Goal: Information Seeking & Learning: Check status

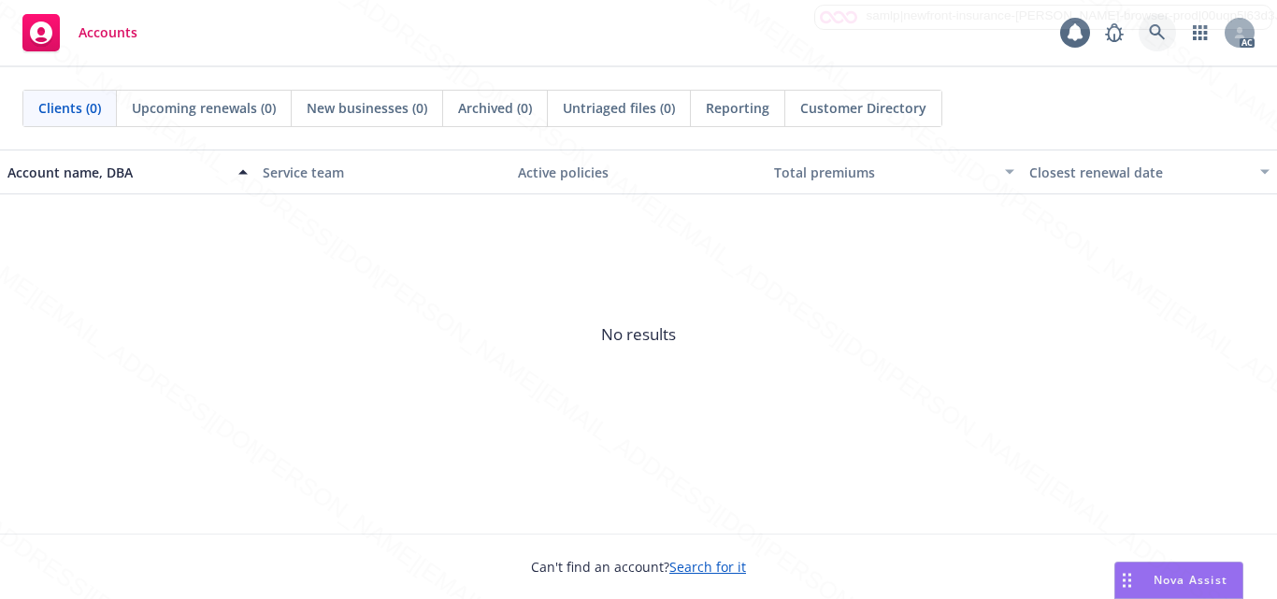
click at [1159, 40] on icon at bounding box center [1157, 32] width 17 height 17
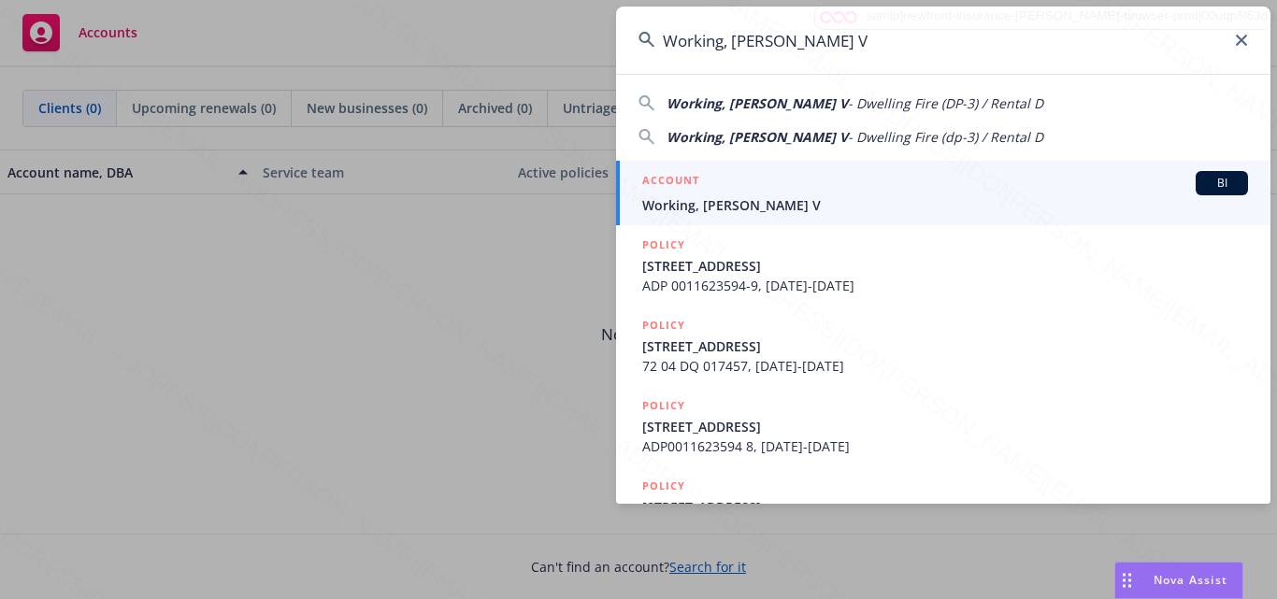
type input "Working, [PERSON_NAME] V"
click at [815, 197] on span "Working, [PERSON_NAME] V" at bounding box center [945, 205] width 606 height 20
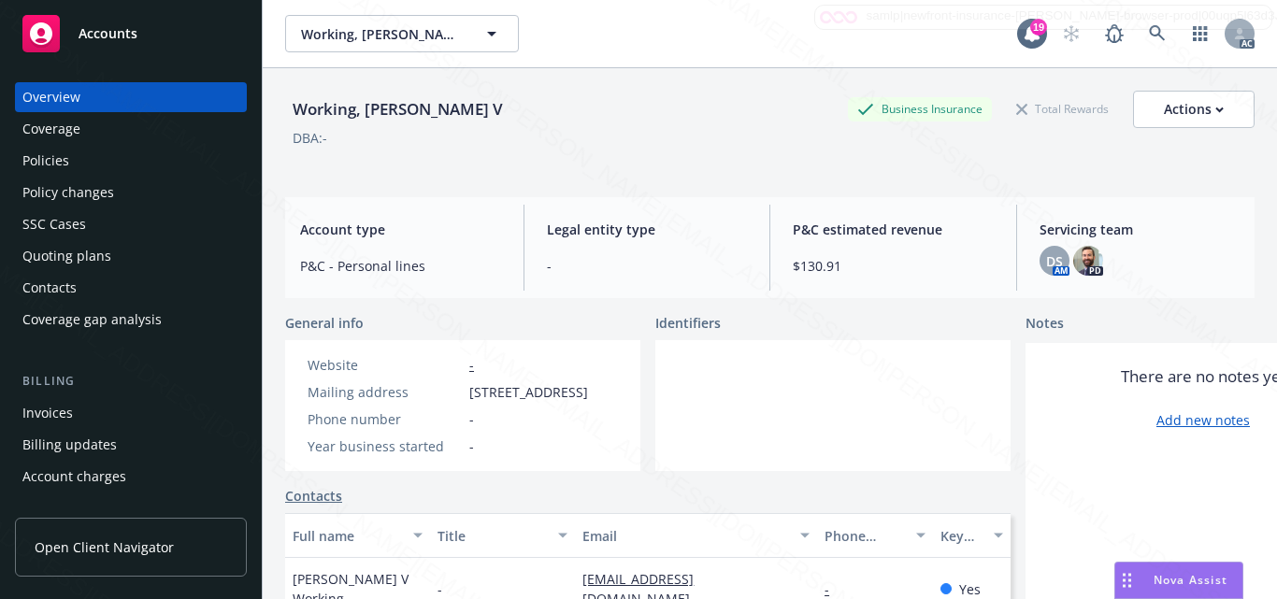
click at [809, 431] on div at bounding box center [832, 405] width 355 height 131
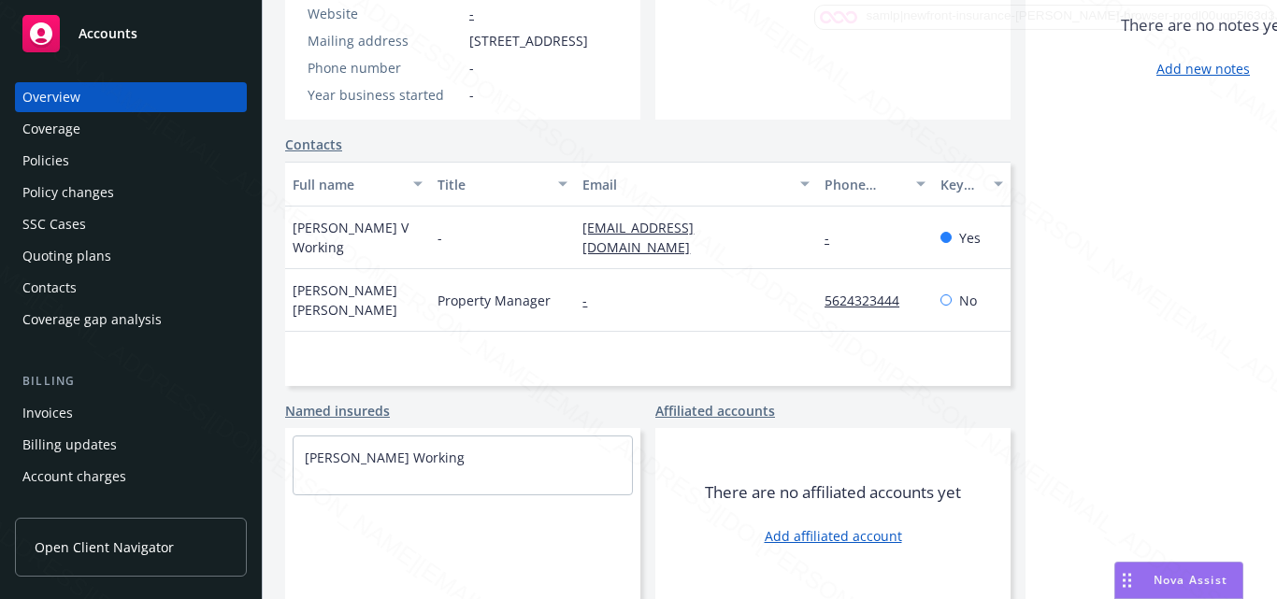
scroll to position [198, 0]
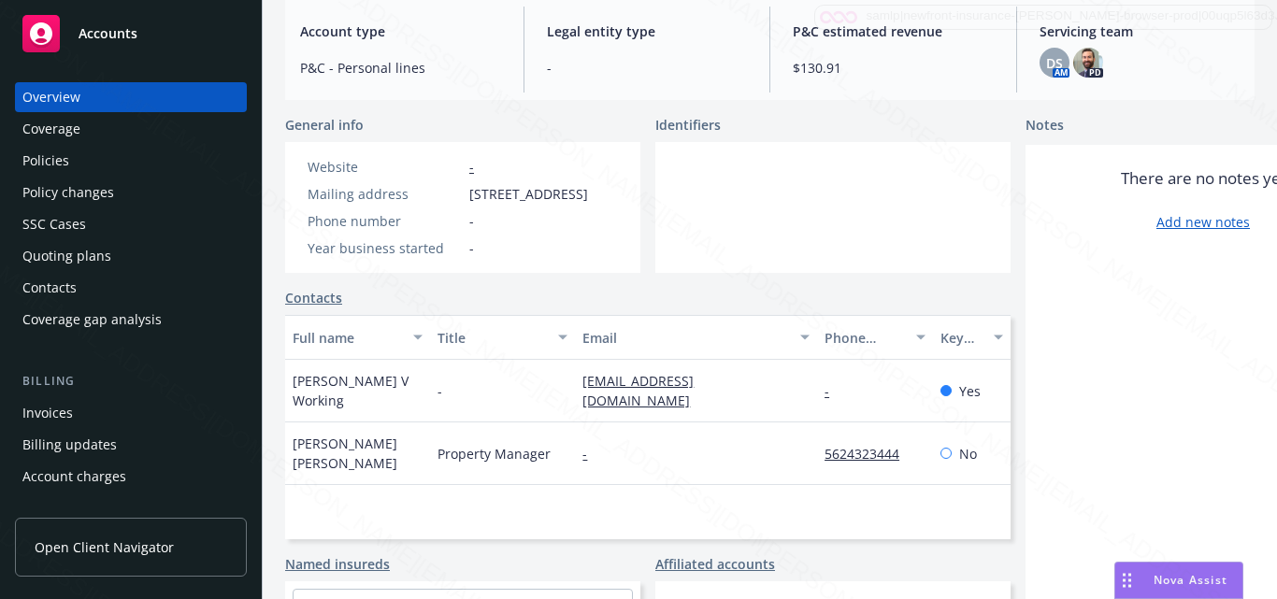
click at [79, 135] on div "Coverage" at bounding box center [51, 129] width 58 height 30
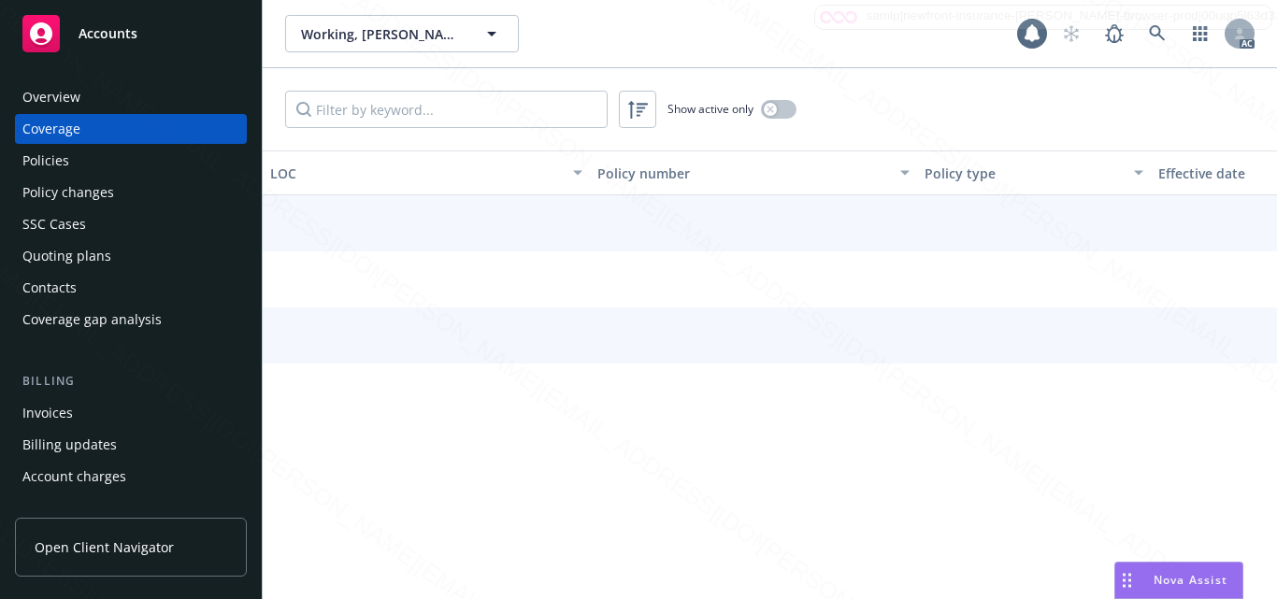
click at [74, 165] on div "Policies" at bounding box center [130, 161] width 217 height 30
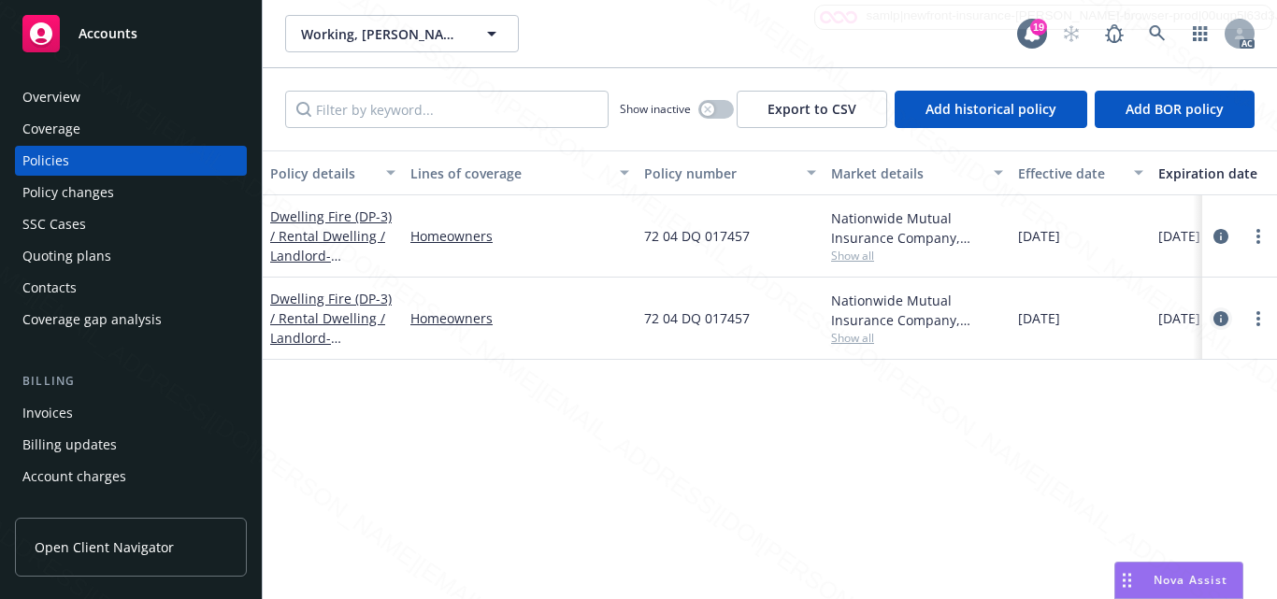
click at [1220, 320] on icon "circleInformation" at bounding box center [1221, 318] width 15 height 15
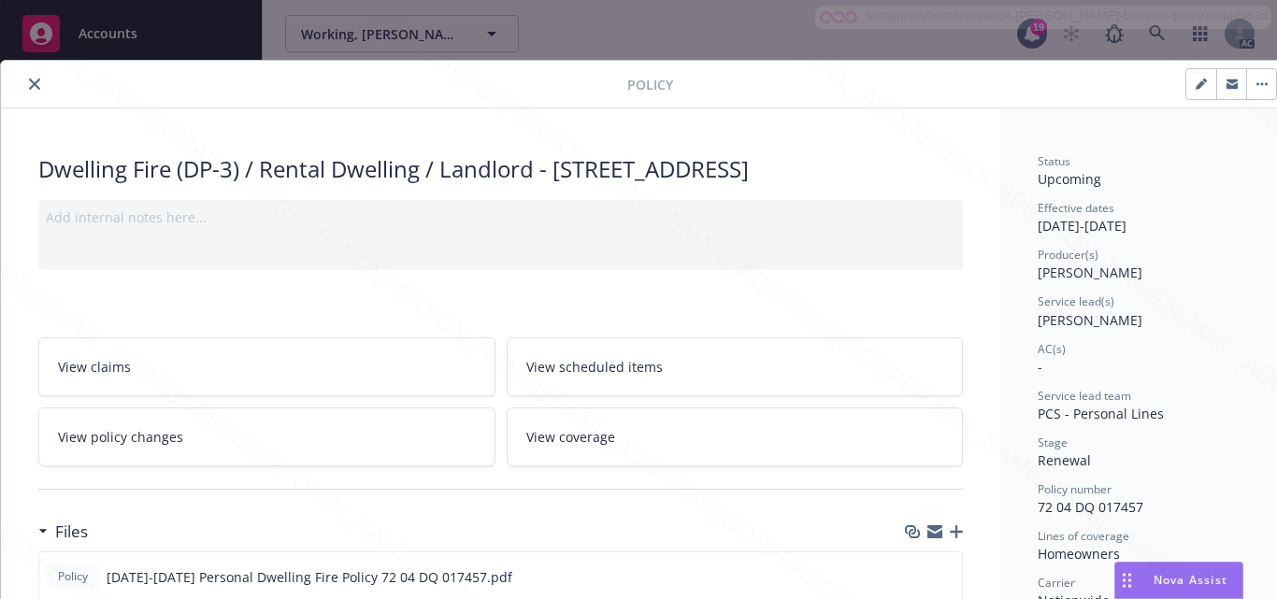
click at [632, 384] on link "View scheduled items" at bounding box center [735, 367] width 457 height 59
click at [603, 448] on link "View coverage" at bounding box center [735, 437] width 457 height 59
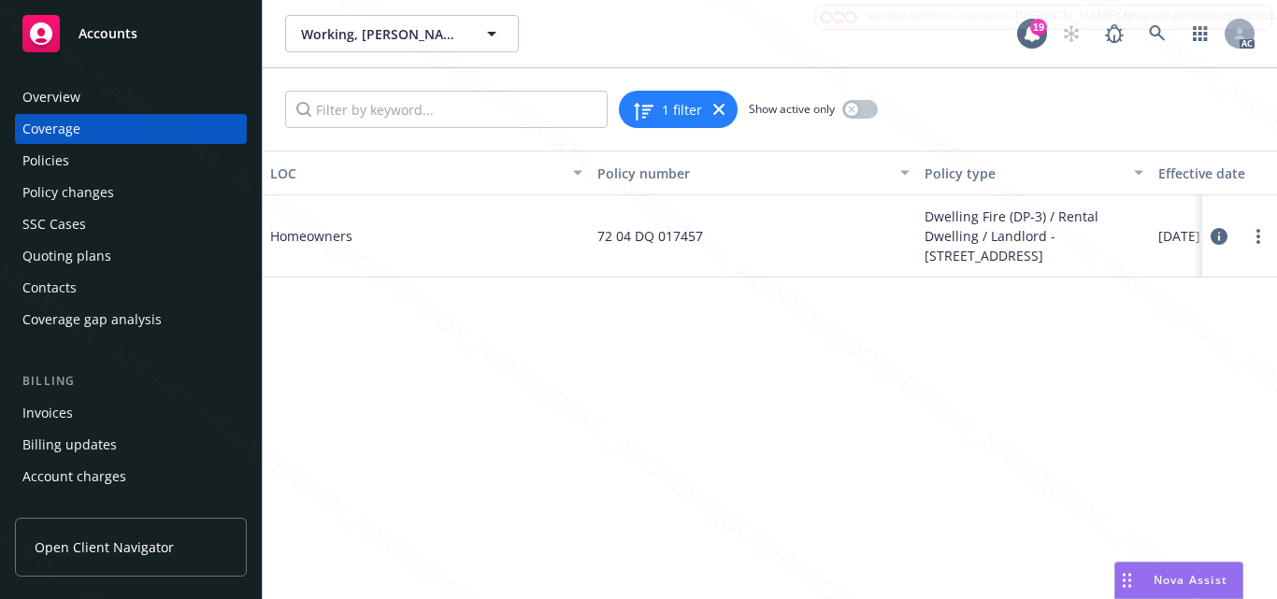
click at [1225, 243] on icon at bounding box center [1219, 236] width 17 height 17
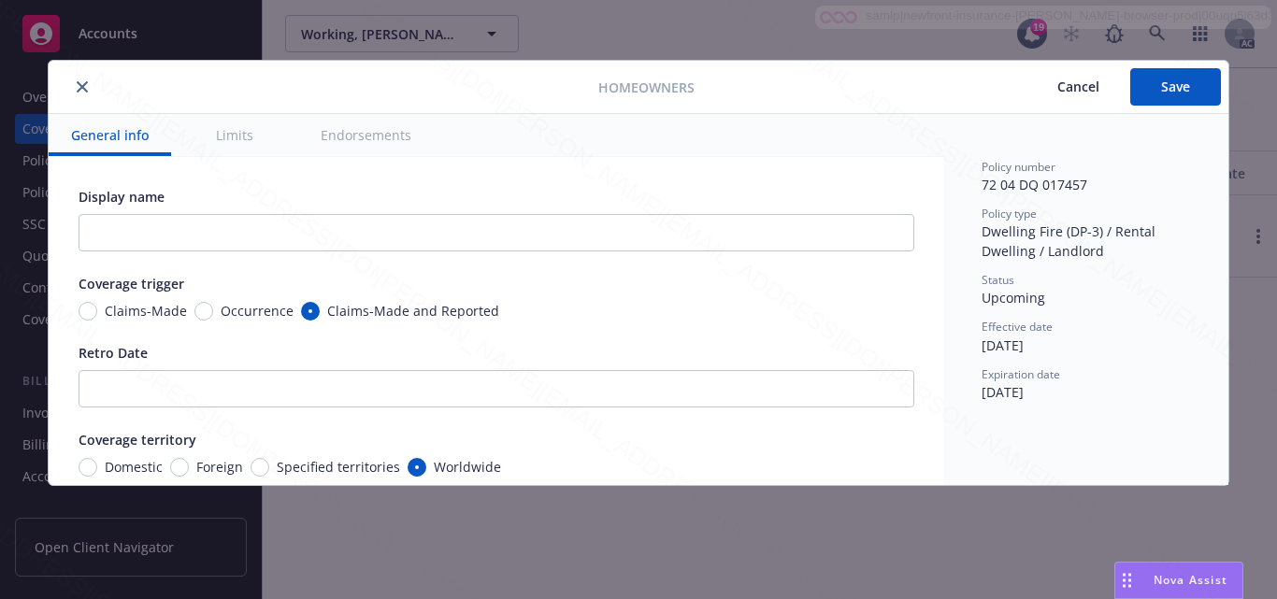
click at [235, 138] on button "Limits" at bounding box center [235, 135] width 82 height 42
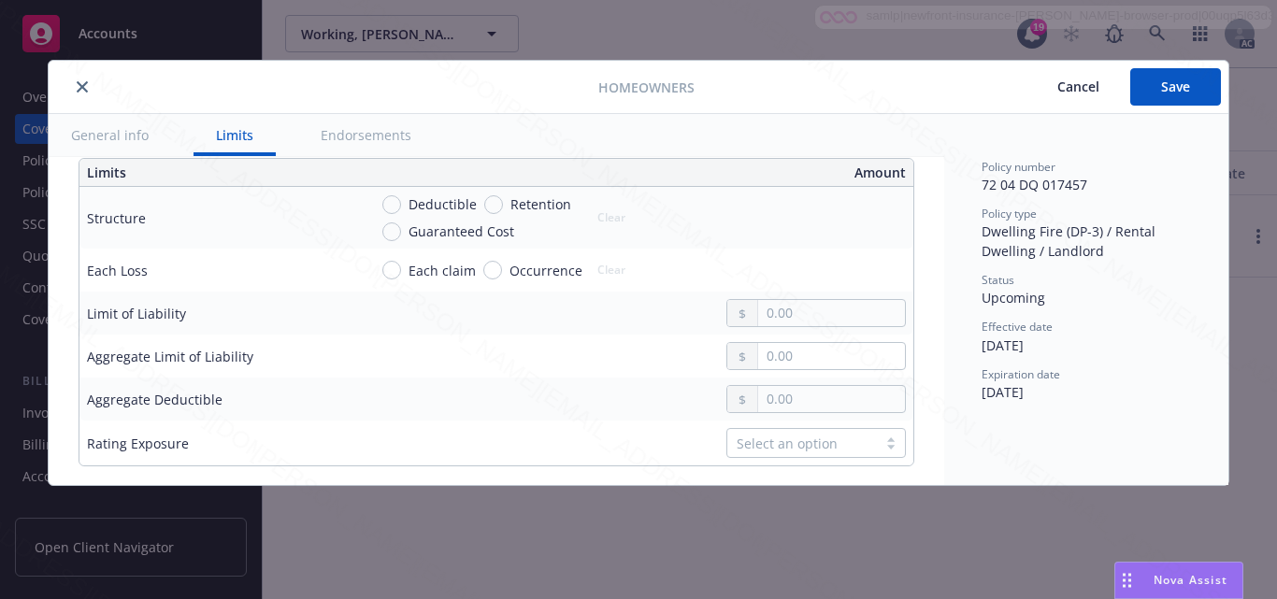
click at [354, 137] on button "Endorsements" at bounding box center [366, 135] width 136 height 42
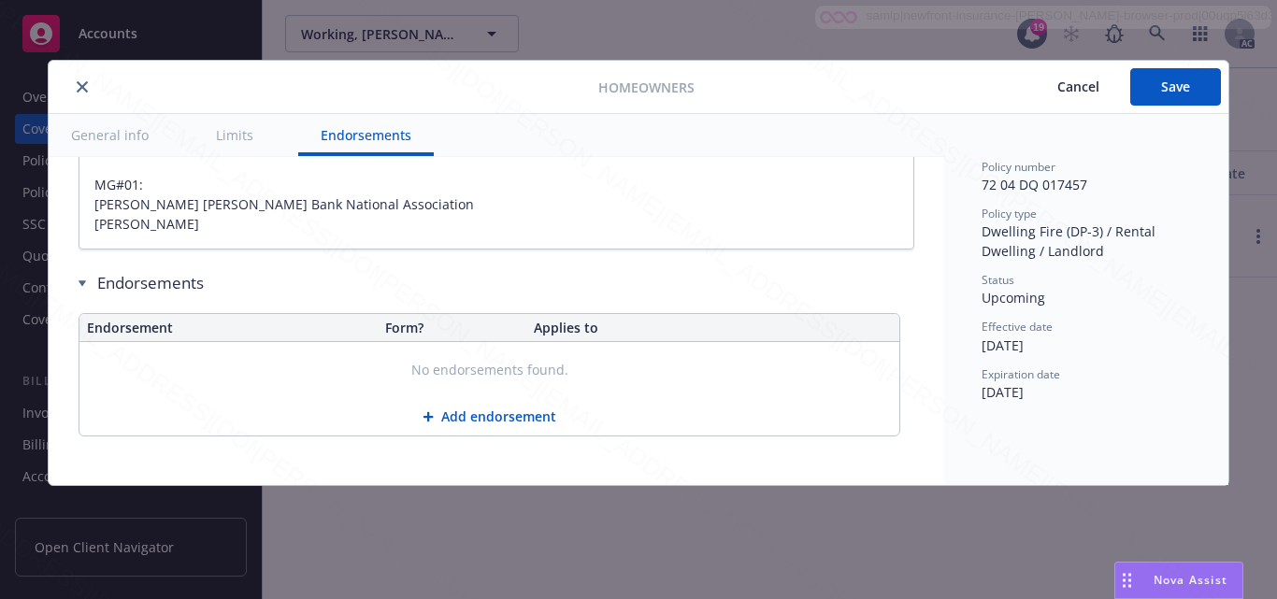
scroll to position [1198, 0]
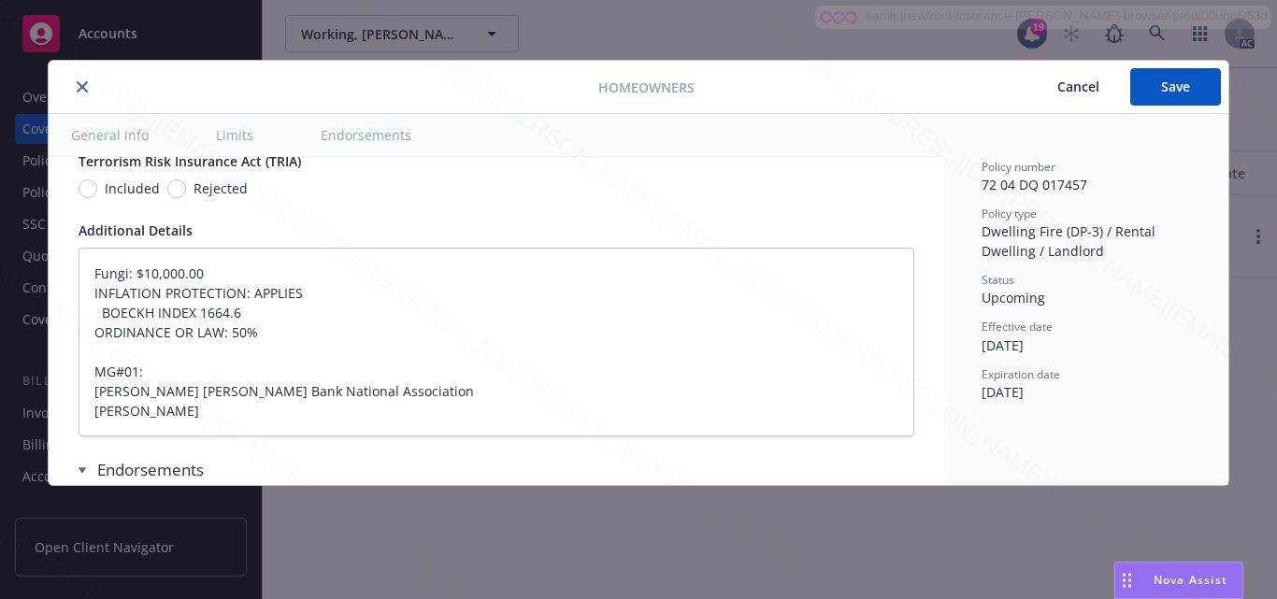
type textarea "x"
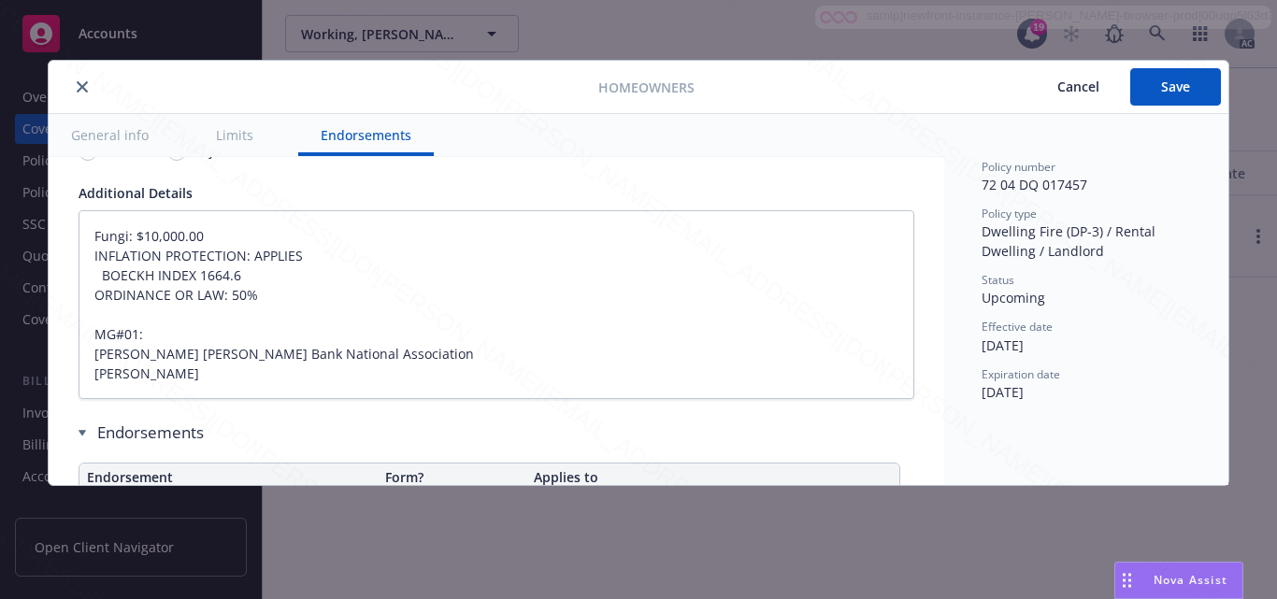
click at [86, 87] on icon "close" at bounding box center [82, 86] width 11 height 11
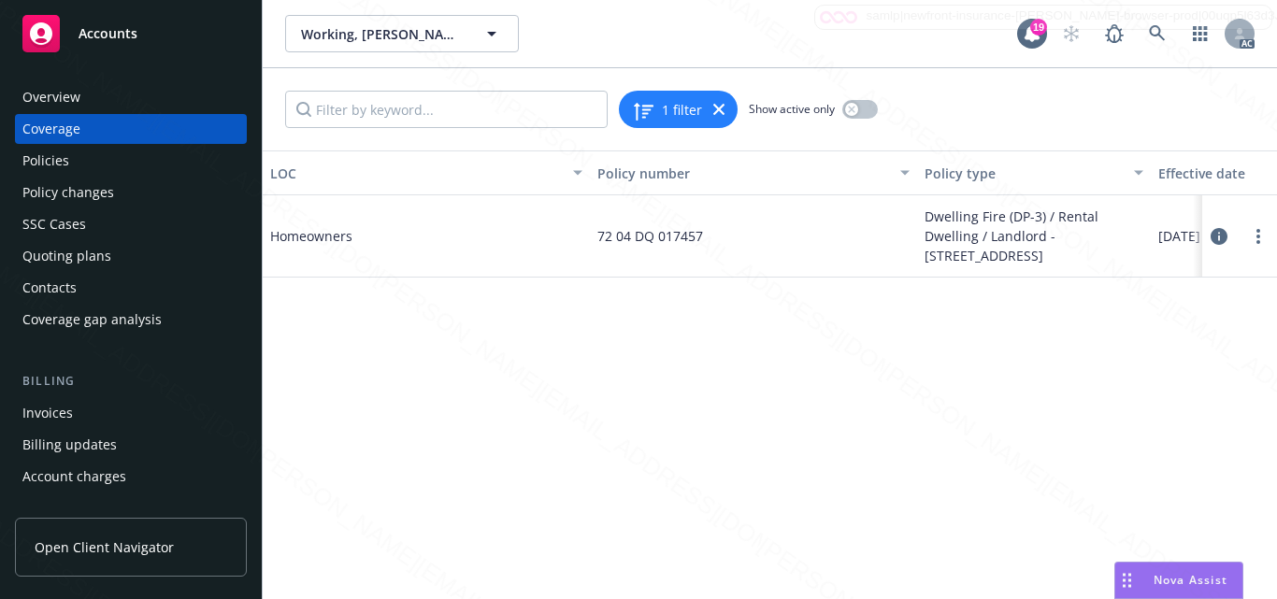
click at [92, 124] on div "Coverage" at bounding box center [130, 129] width 217 height 30
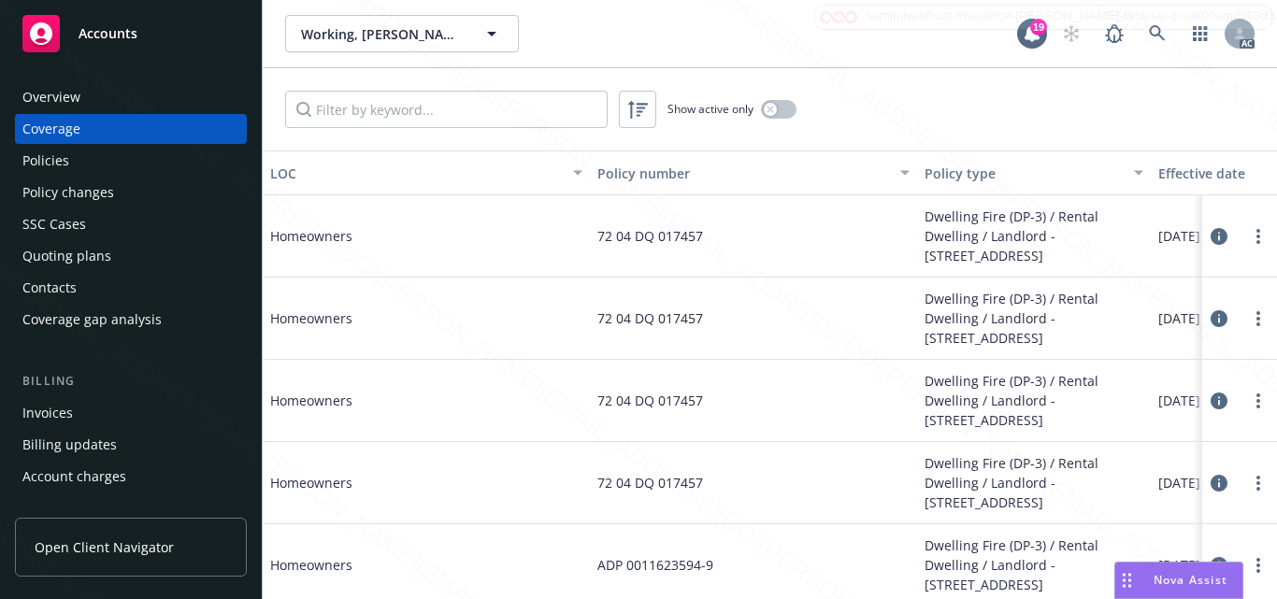
click at [92, 114] on div "Coverage" at bounding box center [130, 129] width 217 height 30
click at [92, 104] on div "Overview" at bounding box center [130, 97] width 217 height 30
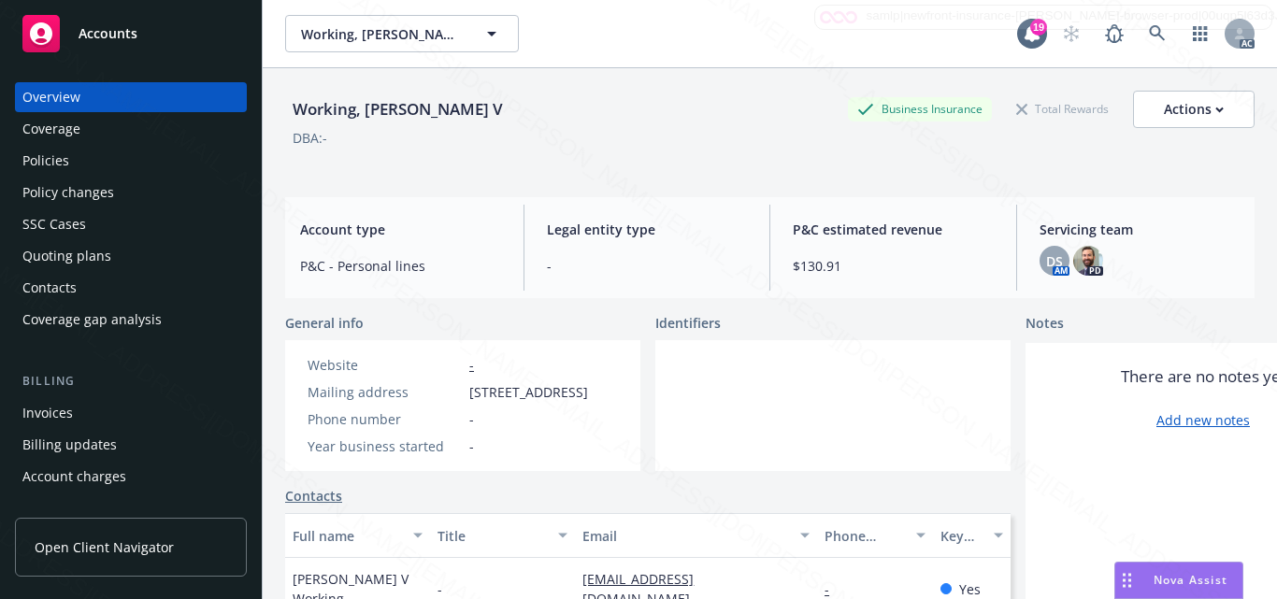
click at [140, 41] on div "Accounts" at bounding box center [130, 33] width 217 height 37
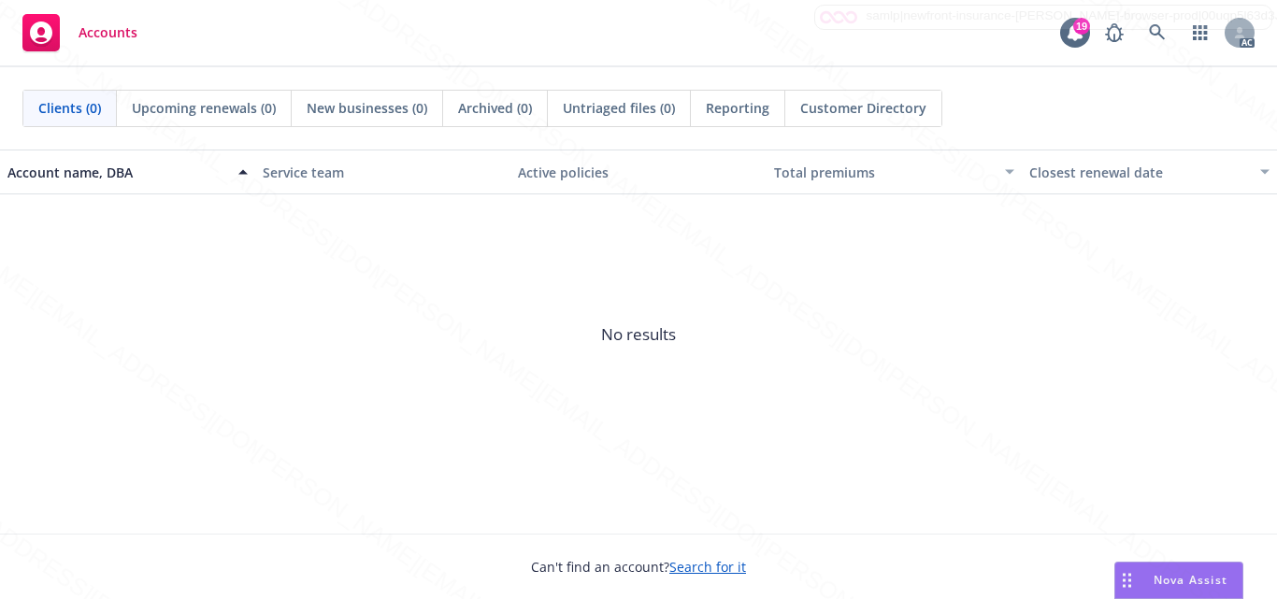
click at [962, 364] on span "No results" at bounding box center [638, 334] width 1277 height 281
click at [816, 539] on div "Can't find an account? Search for it" at bounding box center [638, 555] width 1277 height 43
click at [1152, 43] on link at bounding box center [1157, 32] width 37 height 37
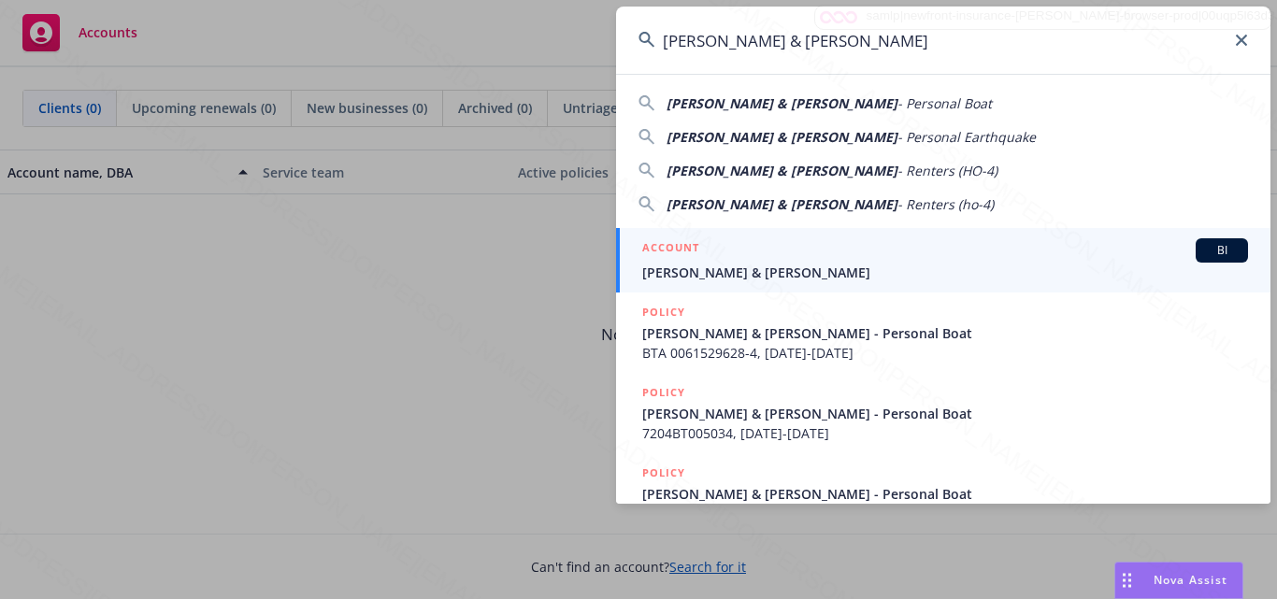
type input "[PERSON_NAME] & [PERSON_NAME]"
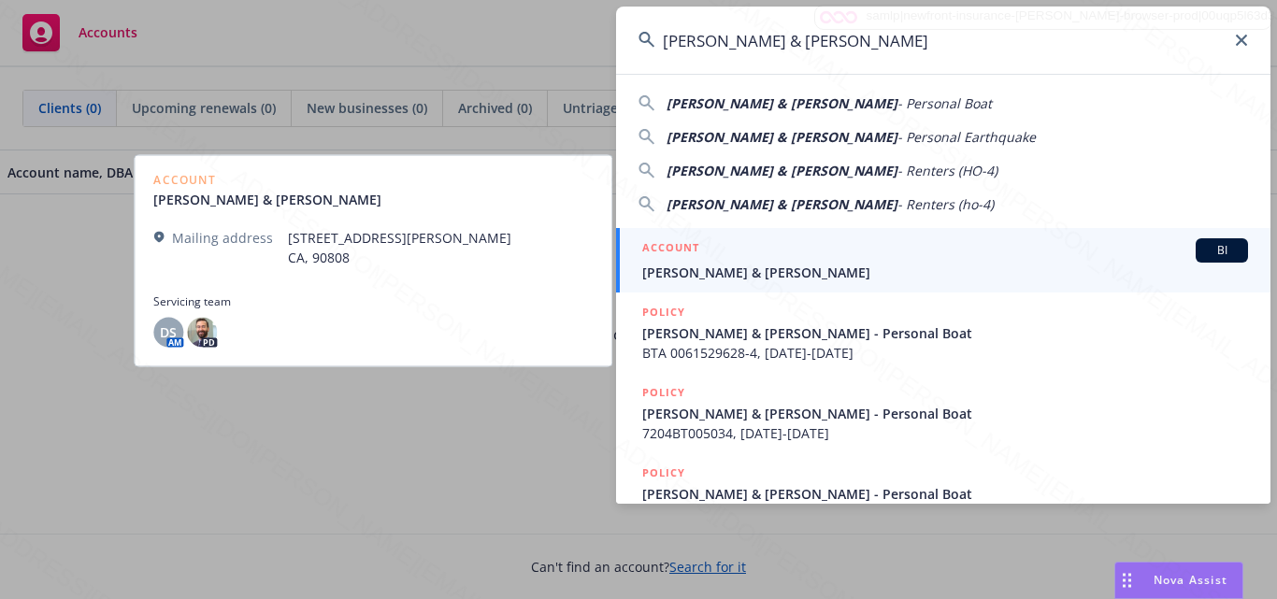
click at [784, 251] on div "ACCOUNT BI" at bounding box center [945, 250] width 606 height 24
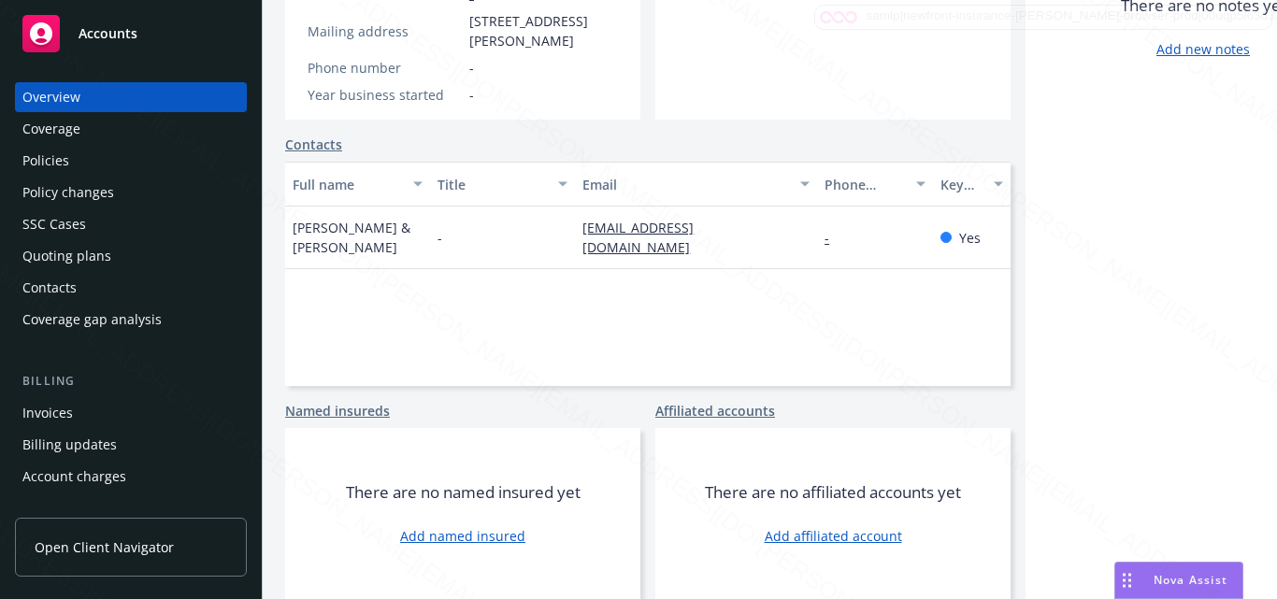
scroll to position [385, 0]
click at [1230, 253] on div "There are no notes yet Add new notes" at bounding box center [1203, 285] width 355 height 627
click at [77, 132] on div "Coverage" at bounding box center [51, 129] width 58 height 30
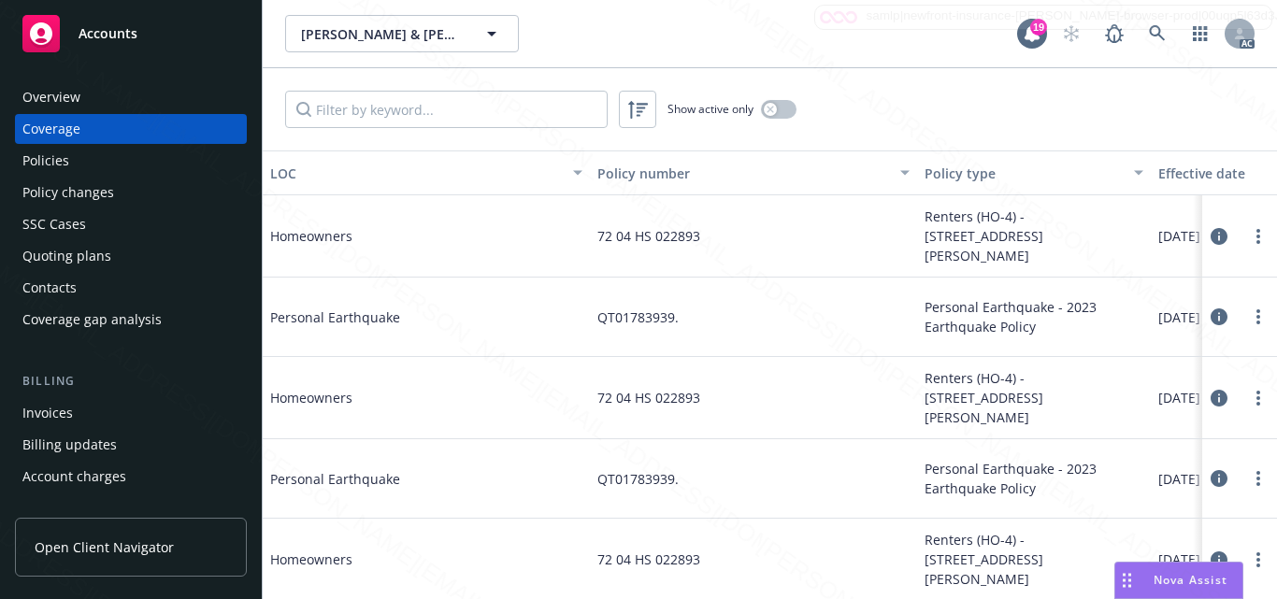
click at [70, 164] on div "Policies" at bounding box center [130, 161] width 217 height 30
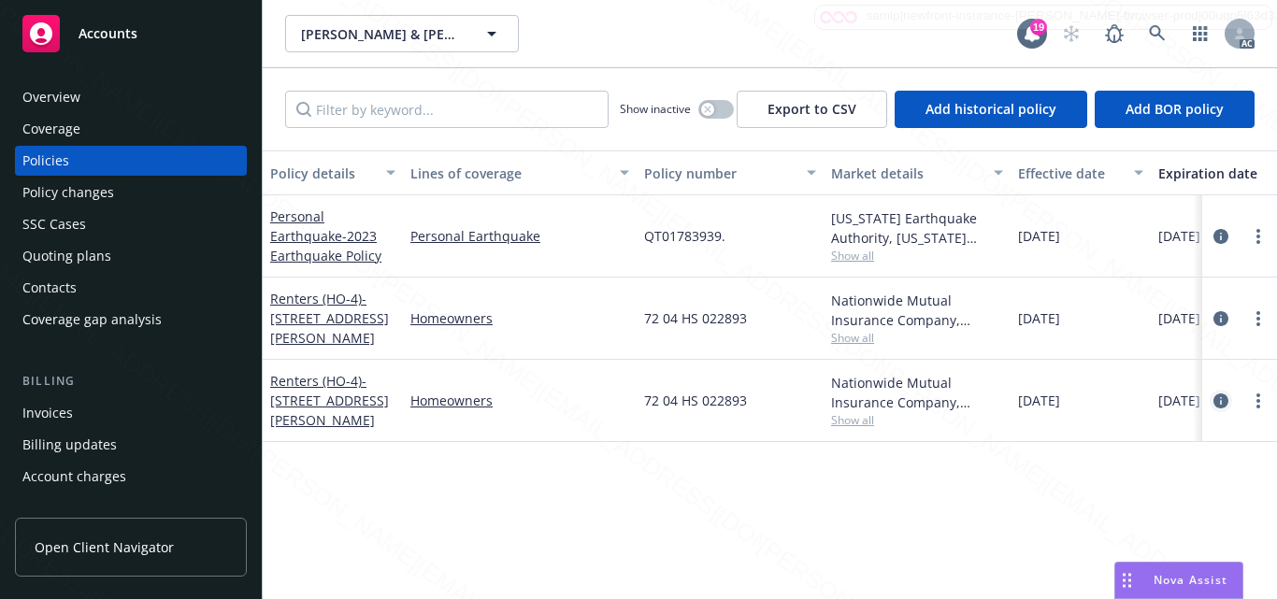
click at [1222, 411] on link "circleInformation" at bounding box center [1221, 401] width 22 height 22
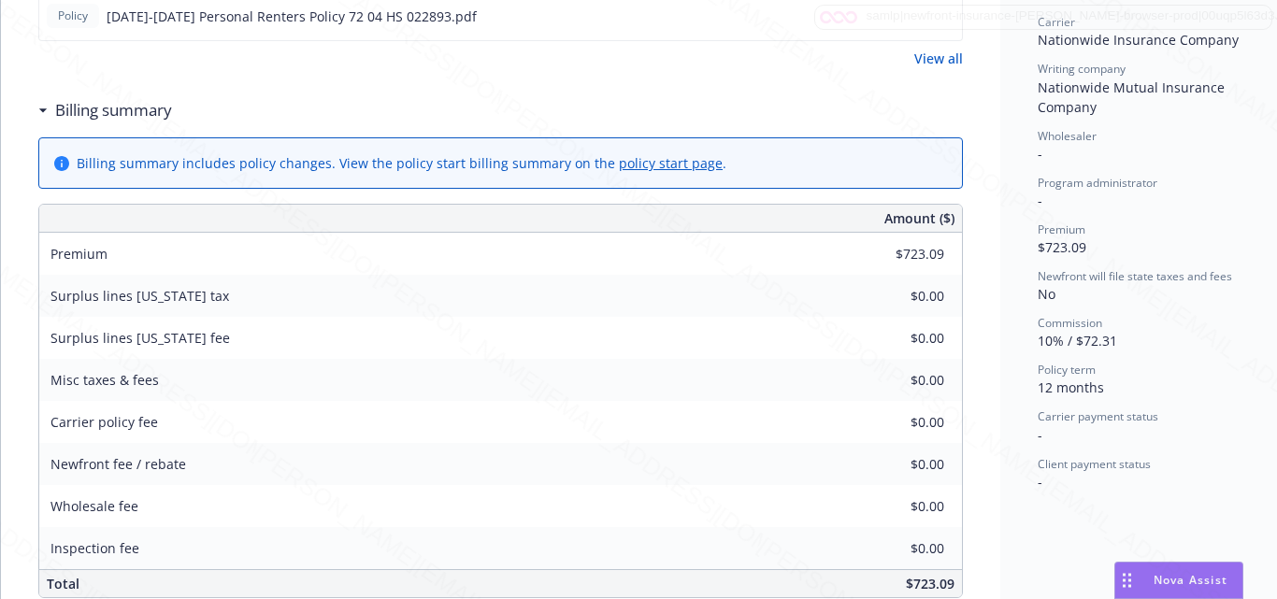
scroll to position [598, 0]
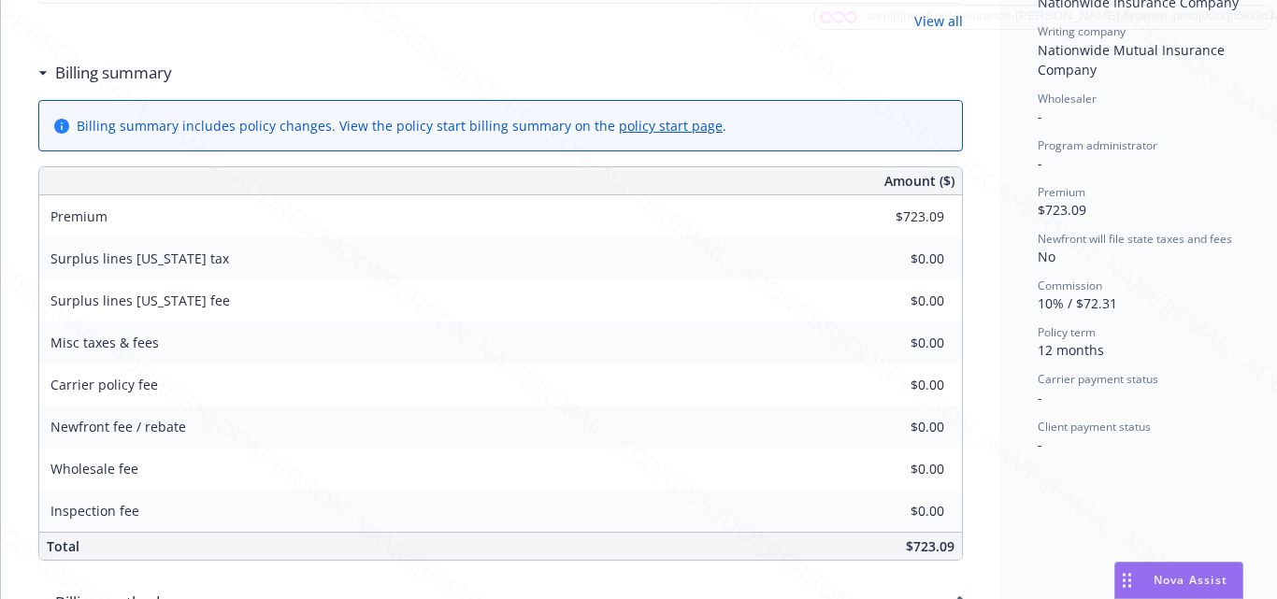
click at [1223, 396] on div "Carrier payment status -" at bounding box center [1142, 389] width 209 height 36
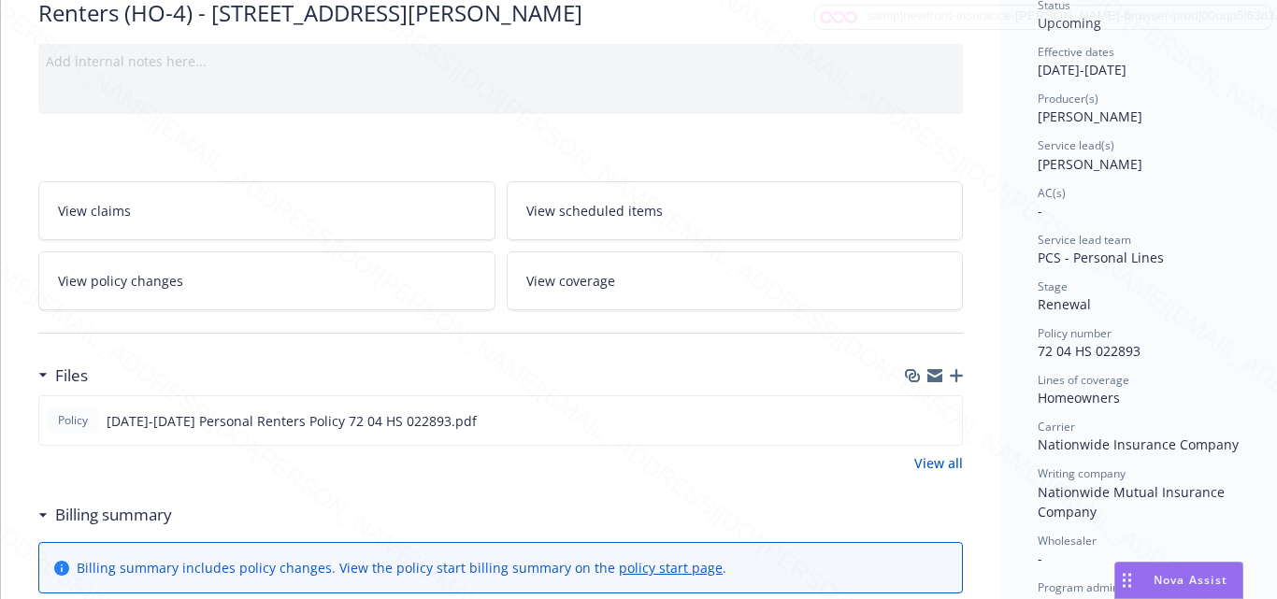
scroll to position [0, 0]
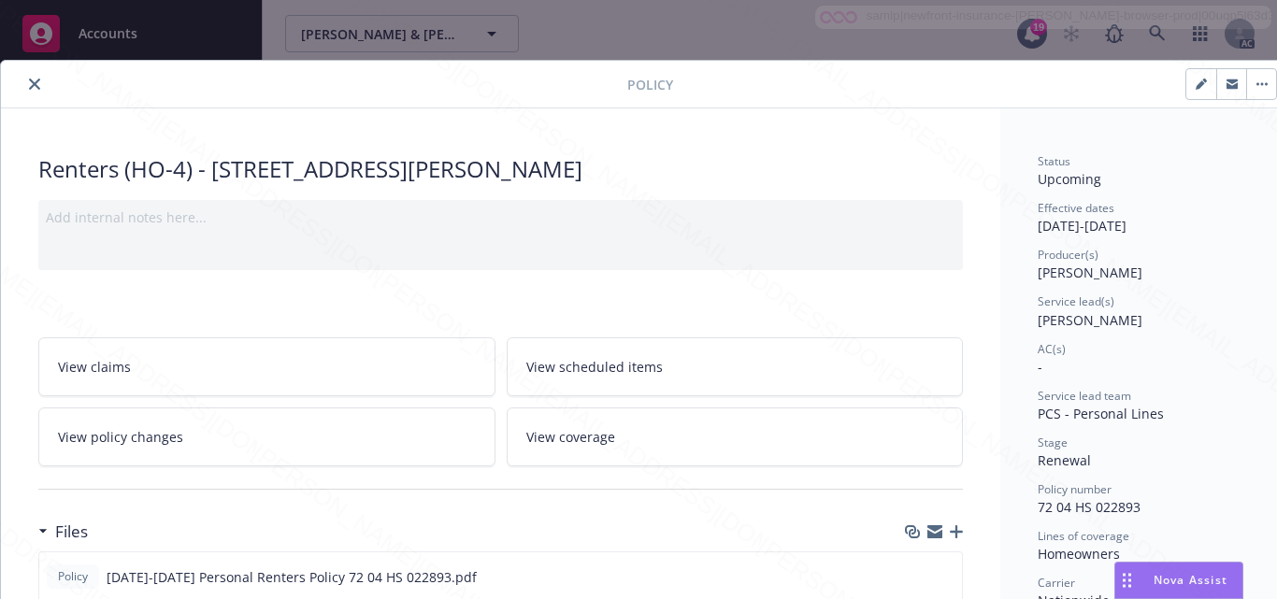
click at [695, 386] on link "View scheduled items" at bounding box center [735, 367] width 457 height 59
click at [584, 430] on span "View coverage" at bounding box center [570, 437] width 89 height 20
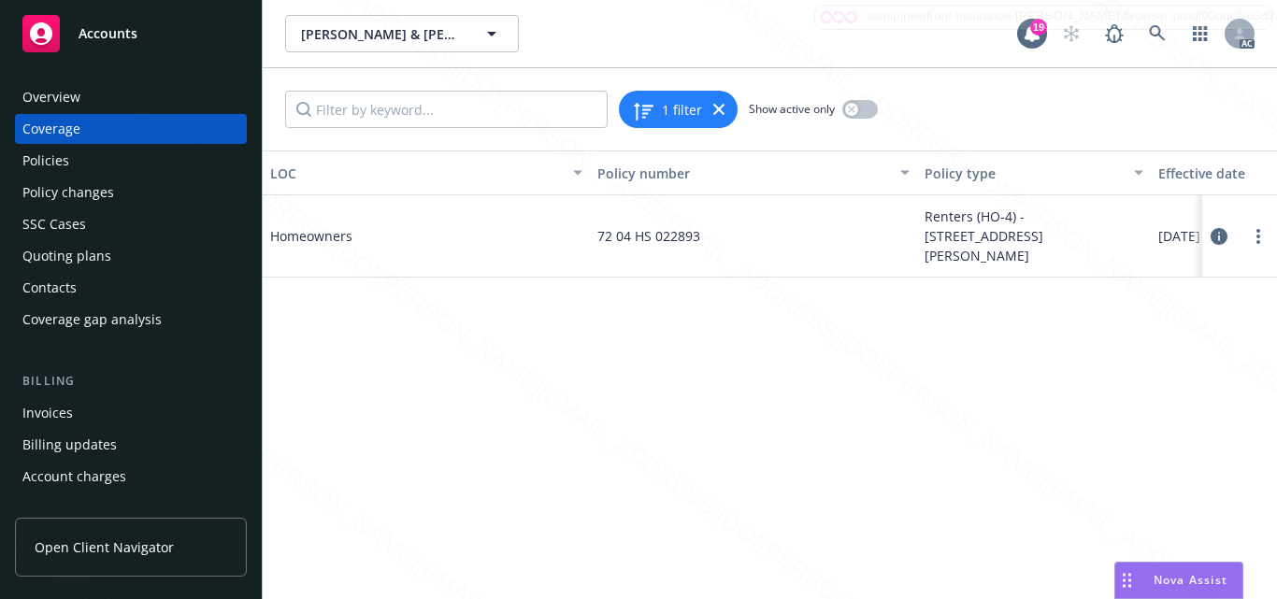
click at [1223, 237] on icon at bounding box center [1219, 236] width 17 height 17
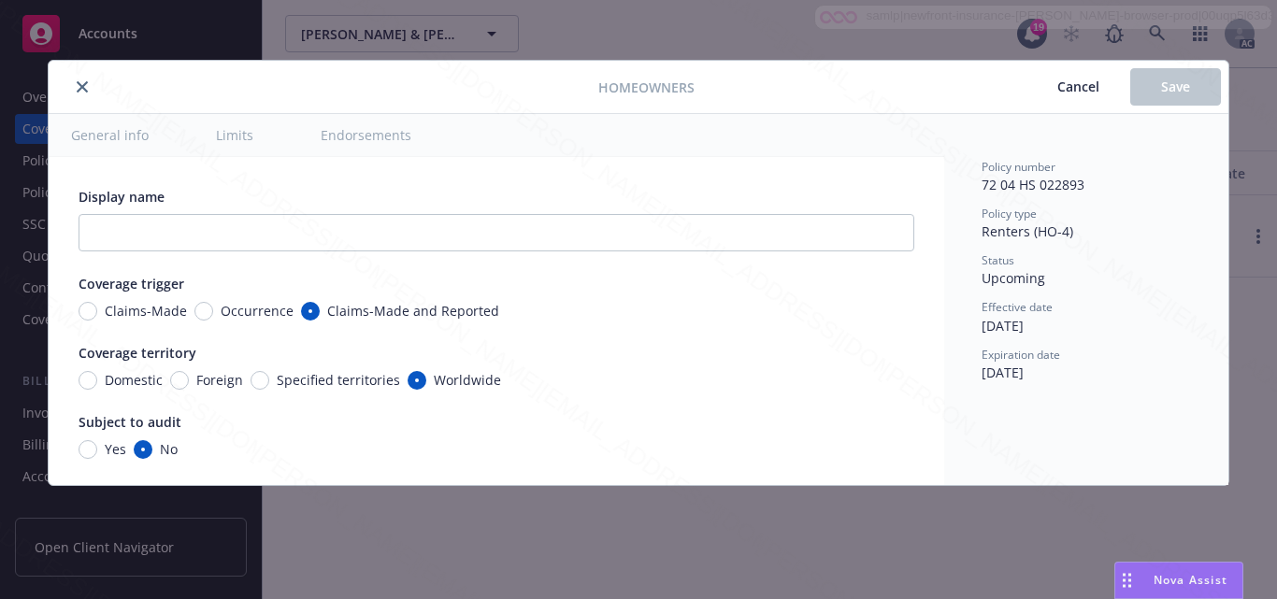
type textarea "x"
radio input "true"
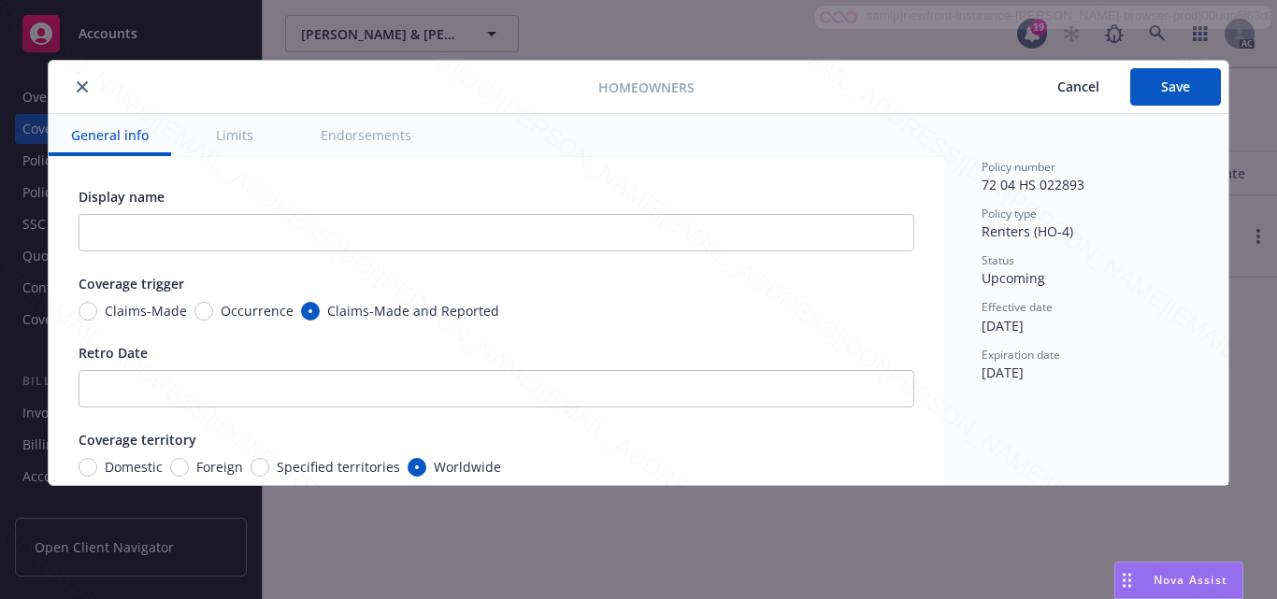
click at [237, 141] on button "Limits" at bounding box center [235, 135] width 82 height 42
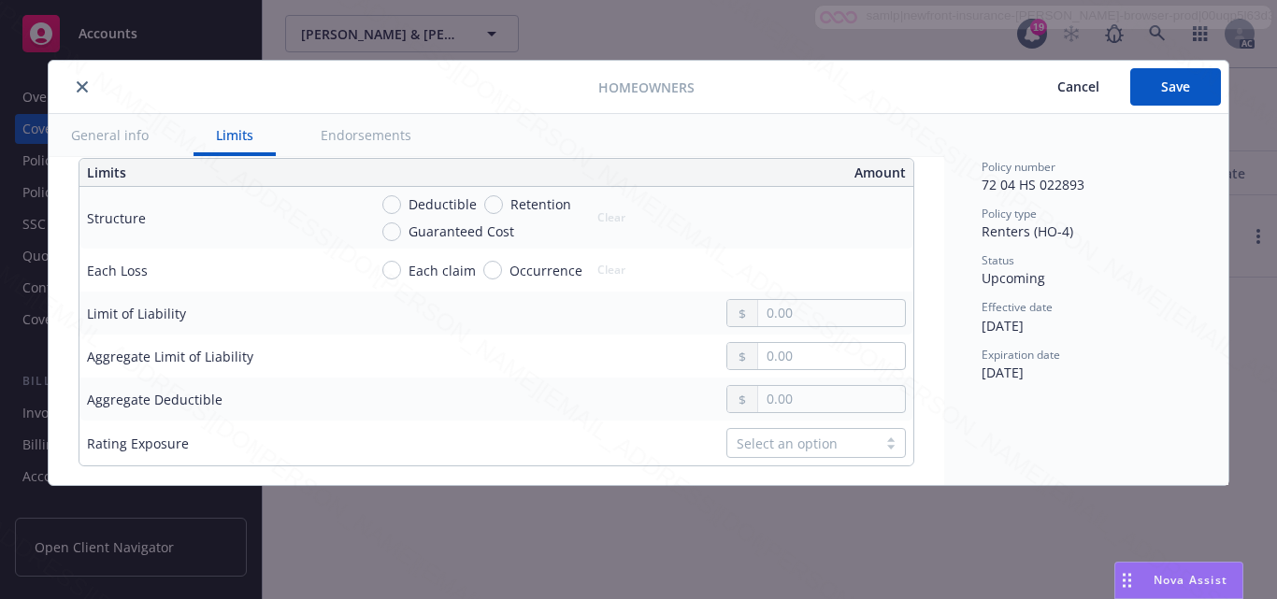
click at [328, 143] on button "Endorsements" at bounding box center [366, 135] width 136 height 42
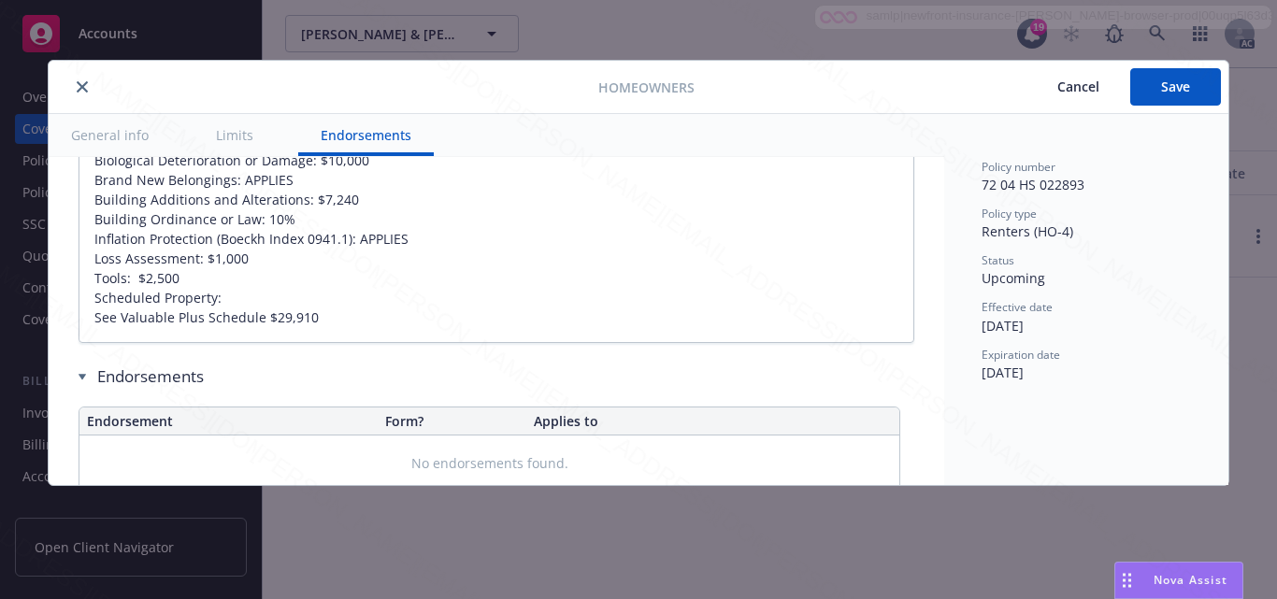
type textarea "x"
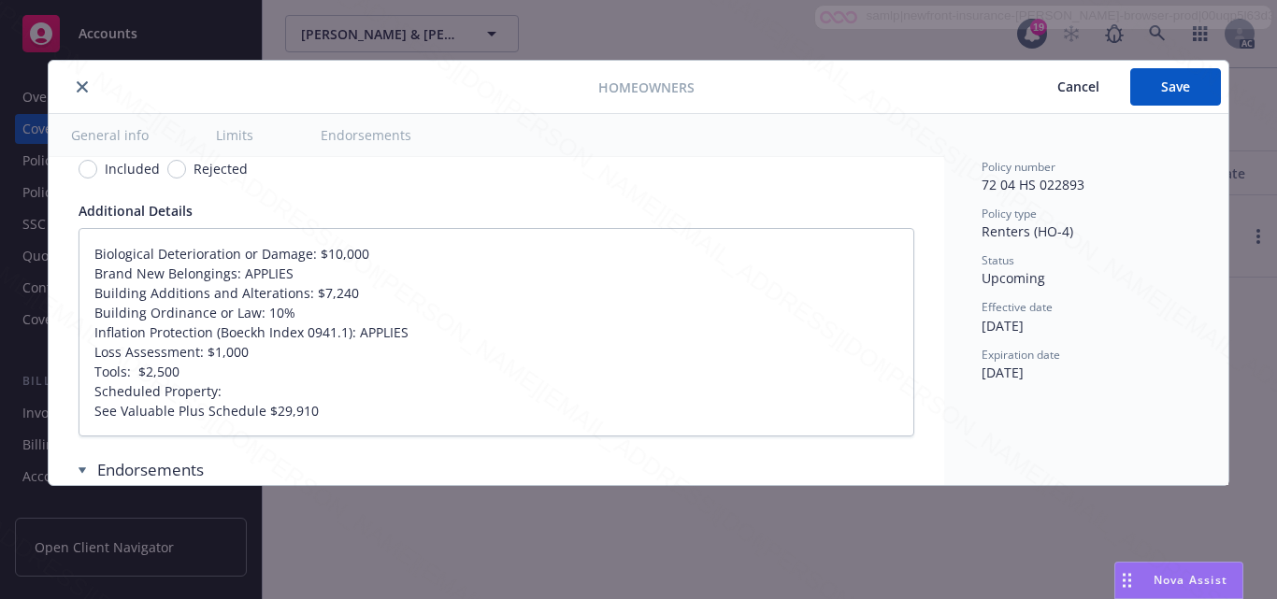
click at [1202, 387] on div "Policy number 72 04 HS 022893 Policy type Renters (HO-4) Status Upcoming Effect…" at bounding box center [1086, 299] width 284 height 371
click at [1096, 96] on button "Cancel" at bounding box center [1079, 86] width 104 height 37
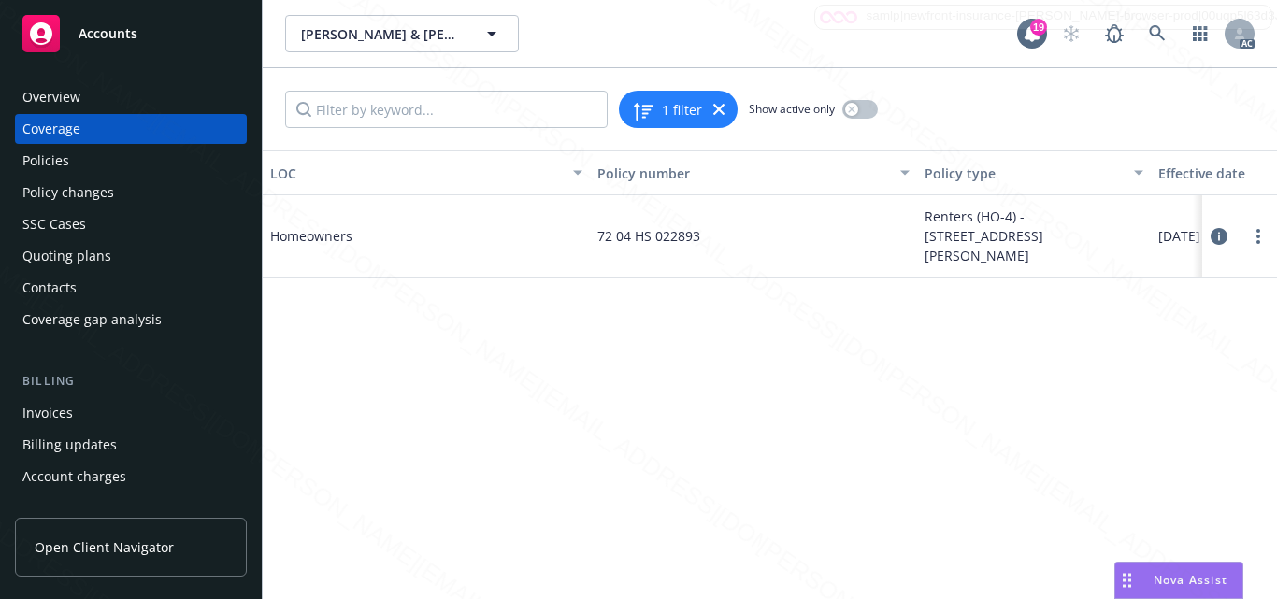
click at [49, 92] on div "Overview" at bounding box center [51, 97] width 58 height 30
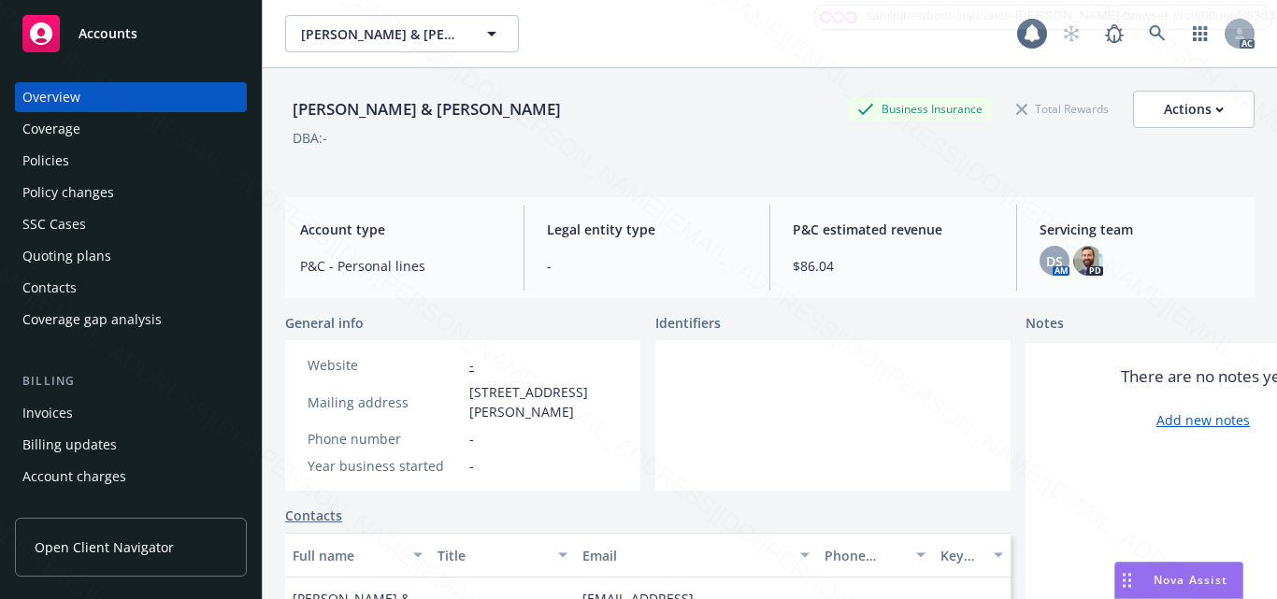
drag, startPoint x: 49, startPoint y: 92, endPoint x: 34, endPoint y: 240, distance: 149.4
click at [72, 33] on div "Accounts" at bounding box center [130, 33] width 217 height 37
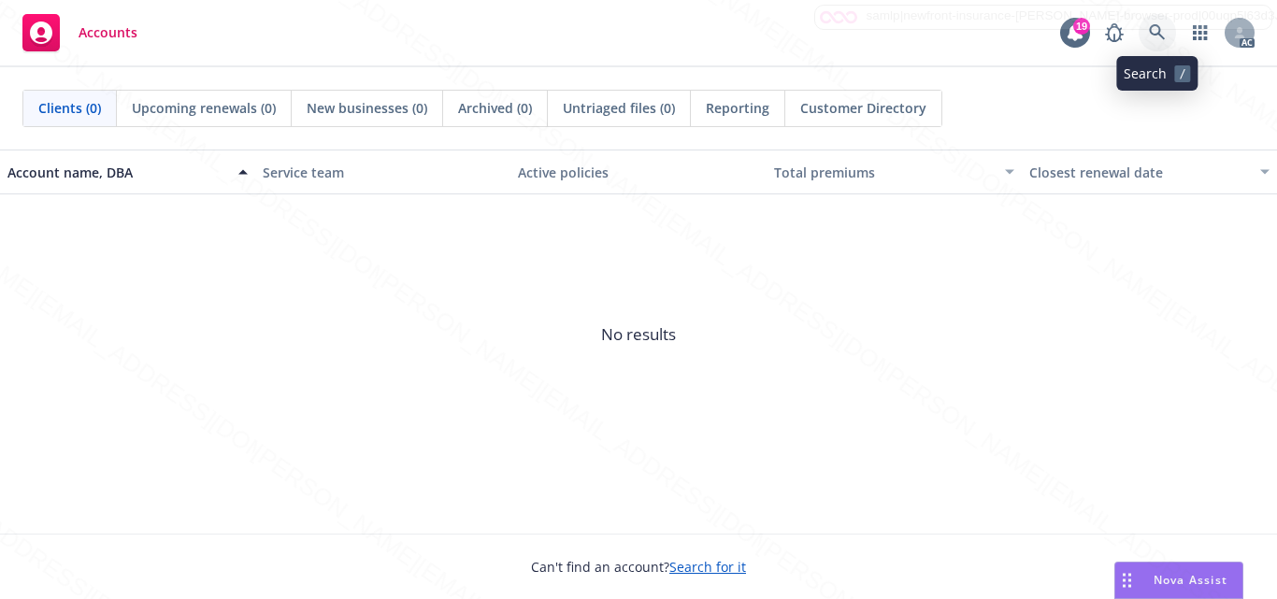
click at [1149, 40] on icon at bounding box center [1157, 32] width 17 height 17
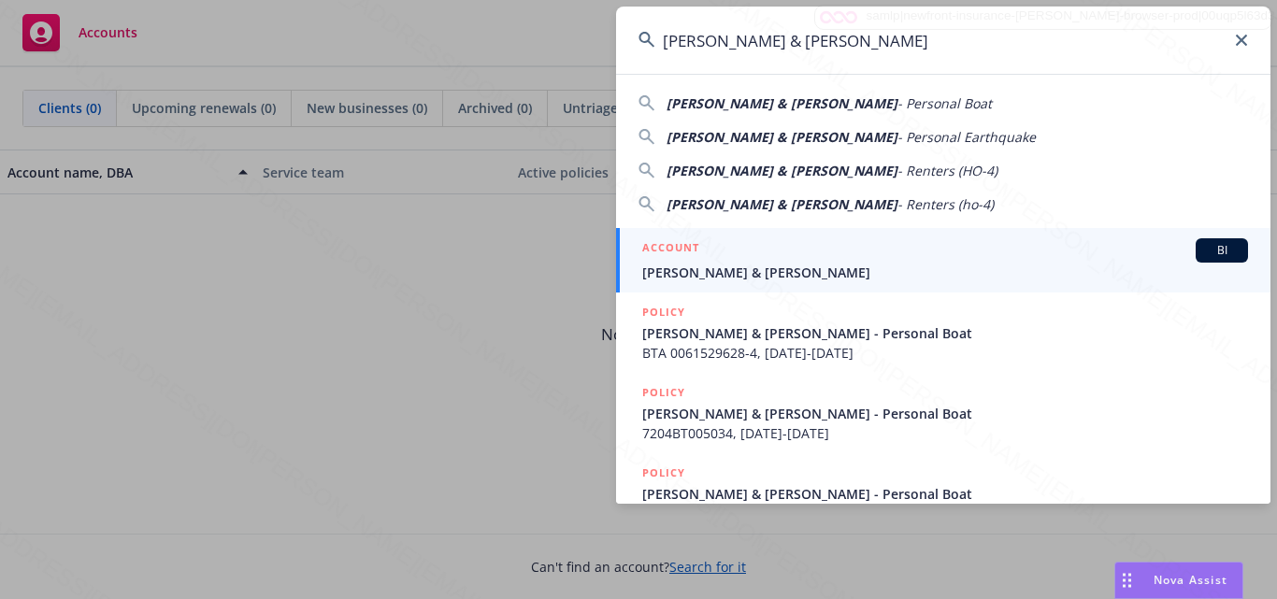
type input "[PERSON_NAME] & [PERSON_NAME]"
click at [847, 264] on span "[PERSON_NAME] & [PERSON_NAME]" at bounding box center [945, 273] width 606 height 20
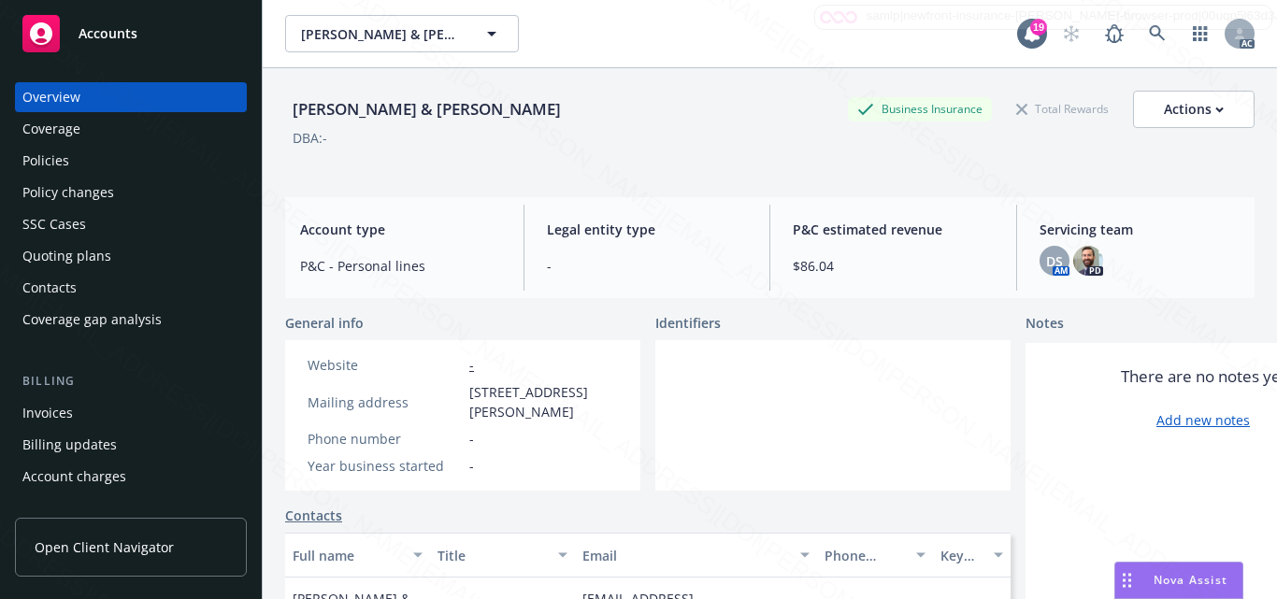
click at [89, 129] on div "Coverage" at bounding box center [130, 129] width 217 height 30
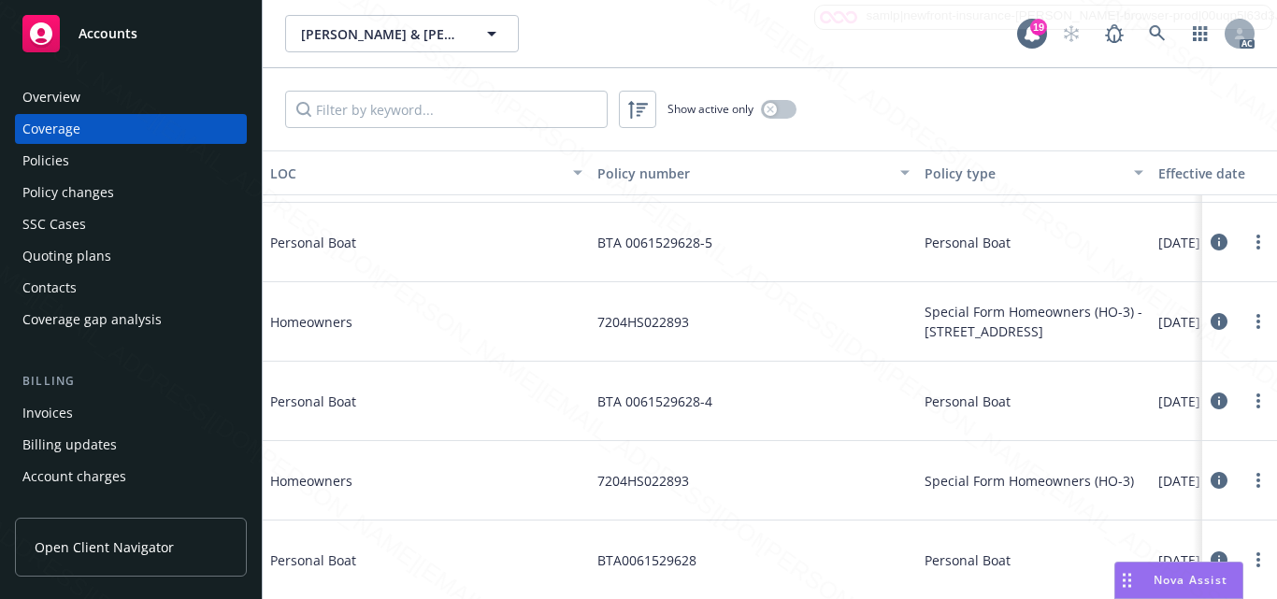
scroll to position [763, 0]
click at [67, 165] on div "Policies" at bounding box center [45, 161] width 47 height 30
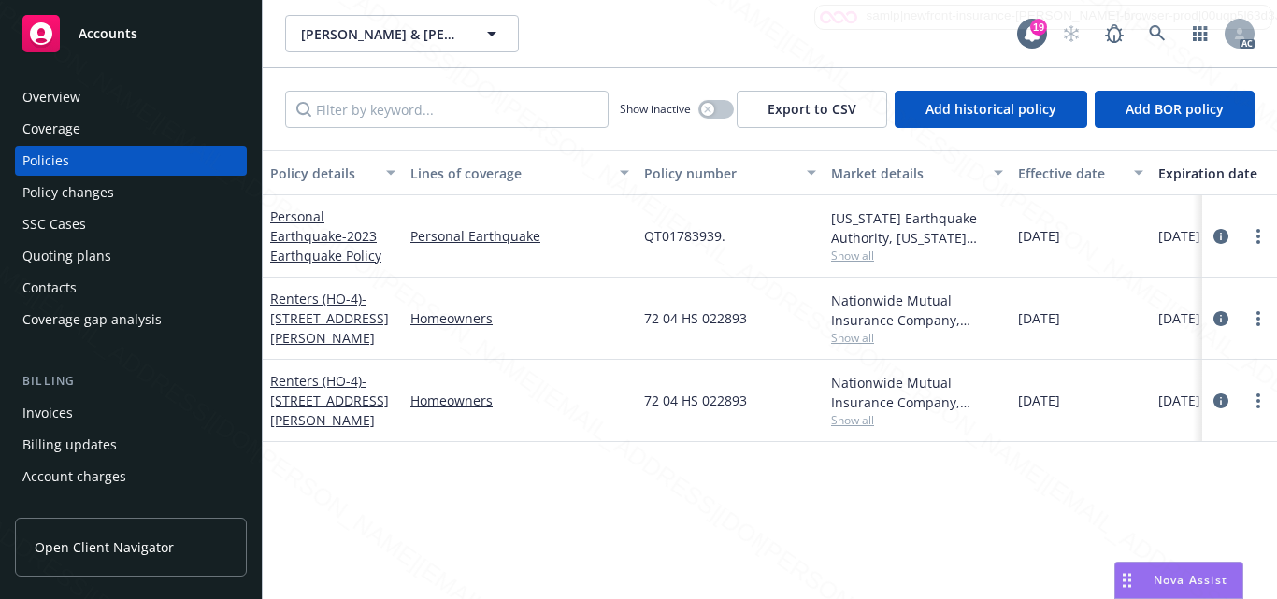
click at [43, 100] on div "Overview" at bounding box center [51, 97] width 58 height 30
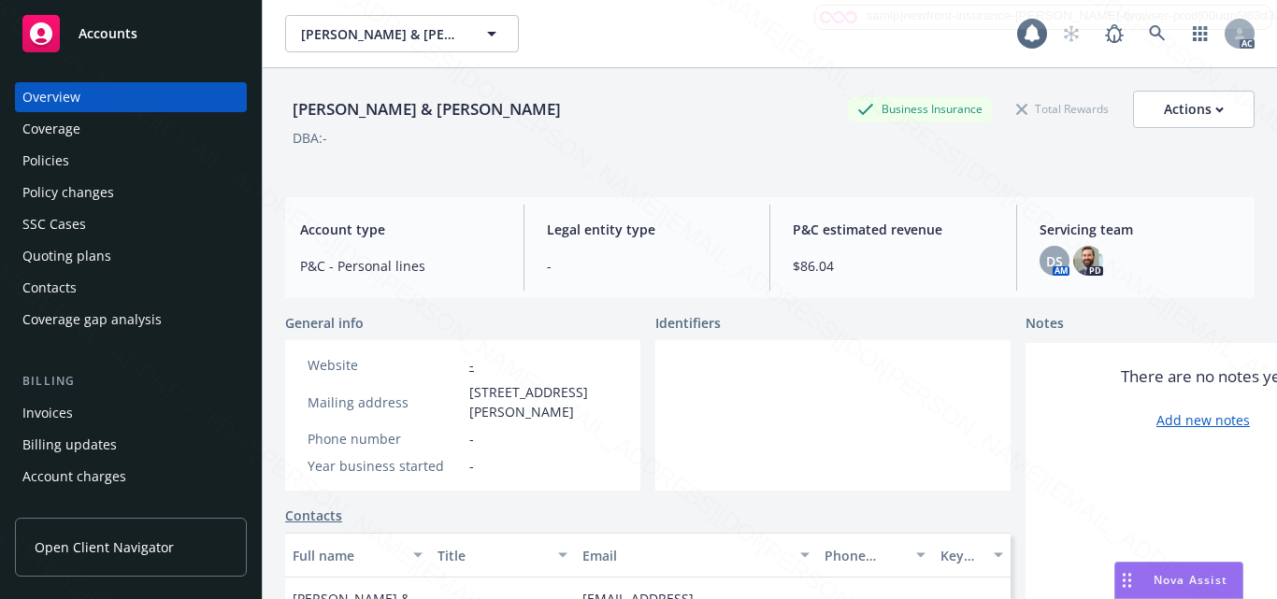
click at [115, 36] on span "Accounts" at bounding box center [108, 33] width 59 height 15
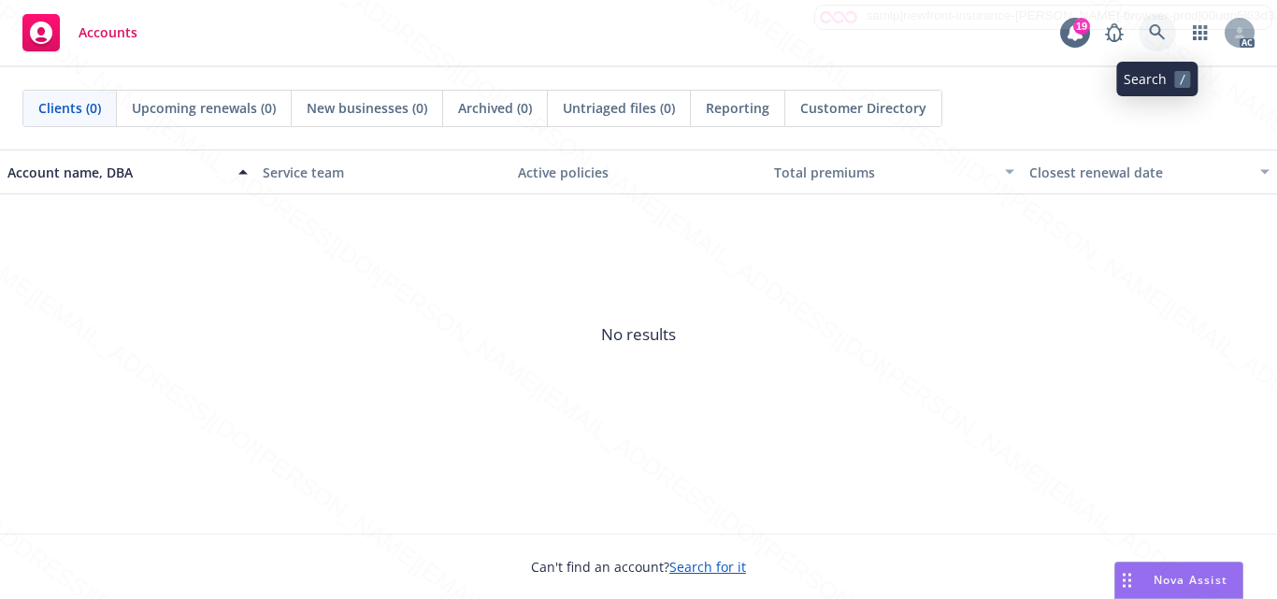
click at [1150, 41] on link at bounding box center [1157, 32] width 37 height 37
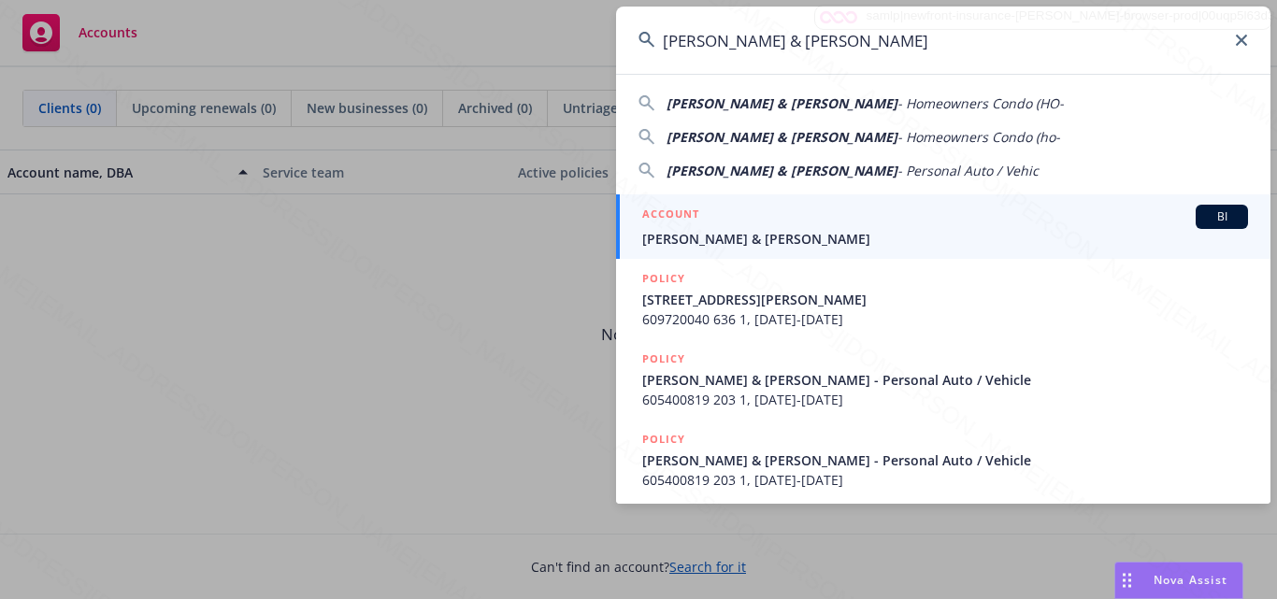
type input "[PERSON_NAME] & [PERSON_NAME]"
click at [806, 218] on div "ACCOUNT BI" at bounding box center [945, 217] width 606 height 24
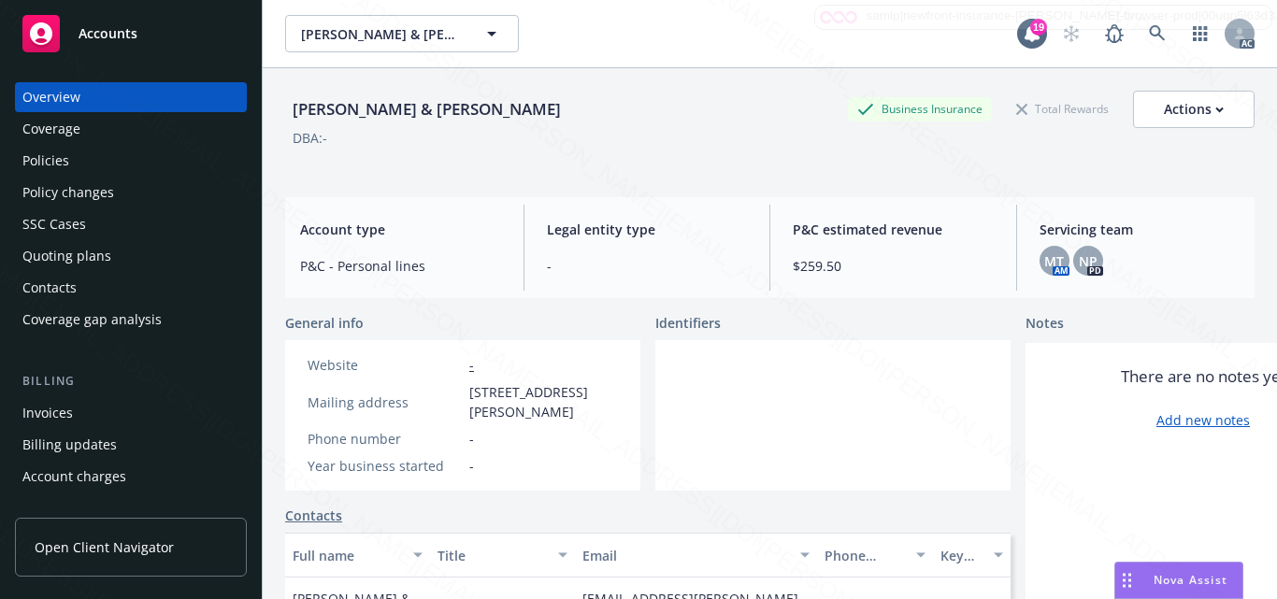
click at [758, 432] on div at bounding box center [832, 415] width 355 height 151
click at [817, 431] on div at bounding box center [832, 415] width 355 height 151
click at [852, 357] on div at bounding box center [832, 415] width 355 height 151
click at [839, 381] on div at bounding box center [832, 415] width 355 height 151
click at [706, 427] on div at bounding box center [832, 415] width 355 height 151
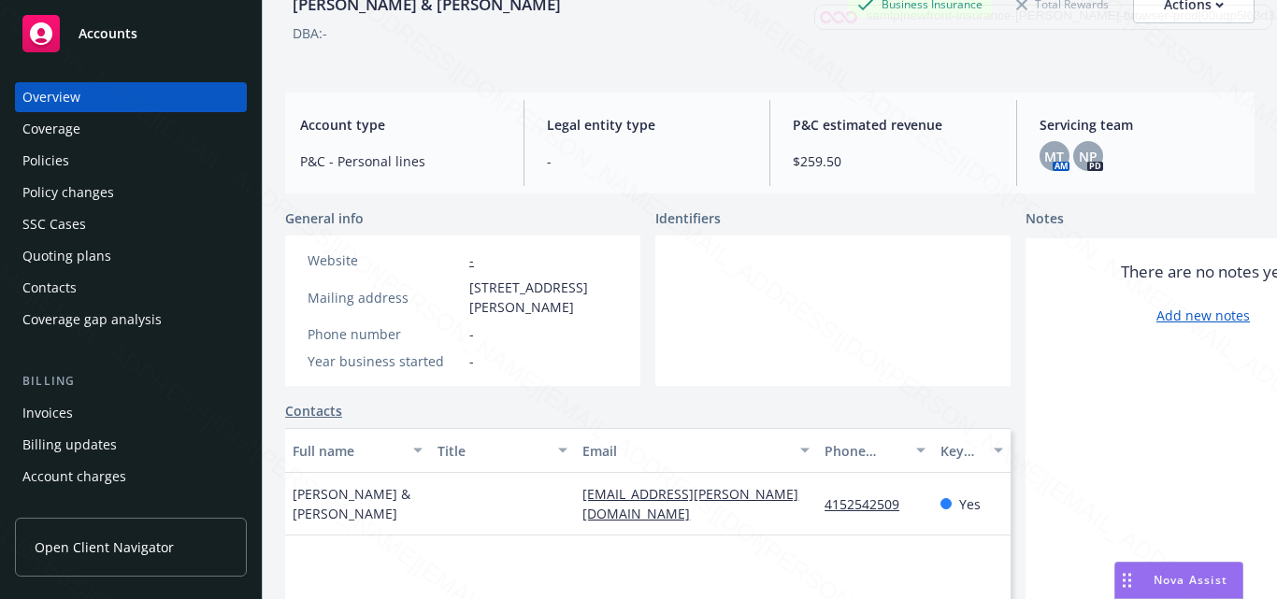
scroll to position [11, 0]
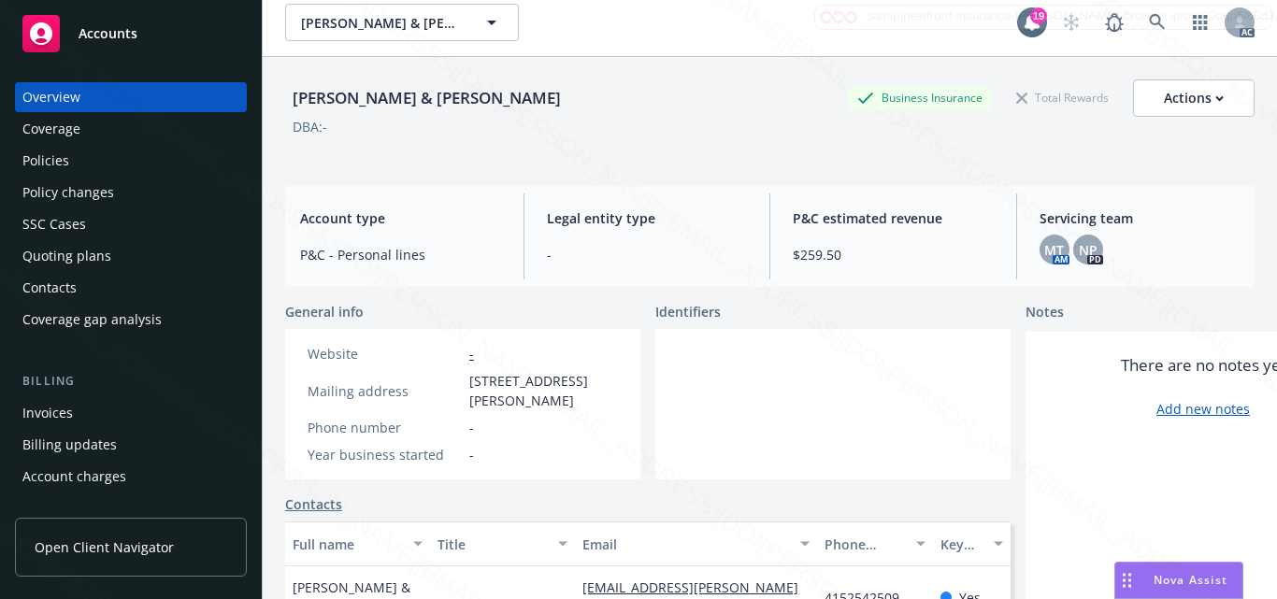
click at [100, 138] on div "Coverage" at bounding box center [130, 129] width 217 height 30
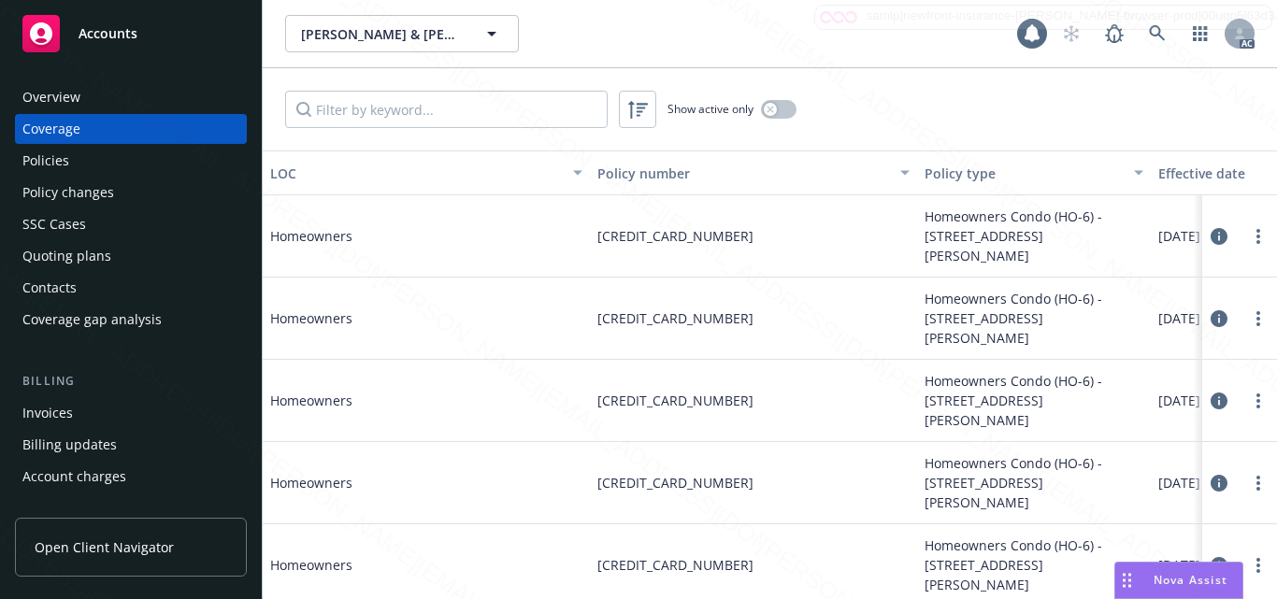
click at [80, 156] on div "Policies" at bounding box center [130, 161] width 217 height 30
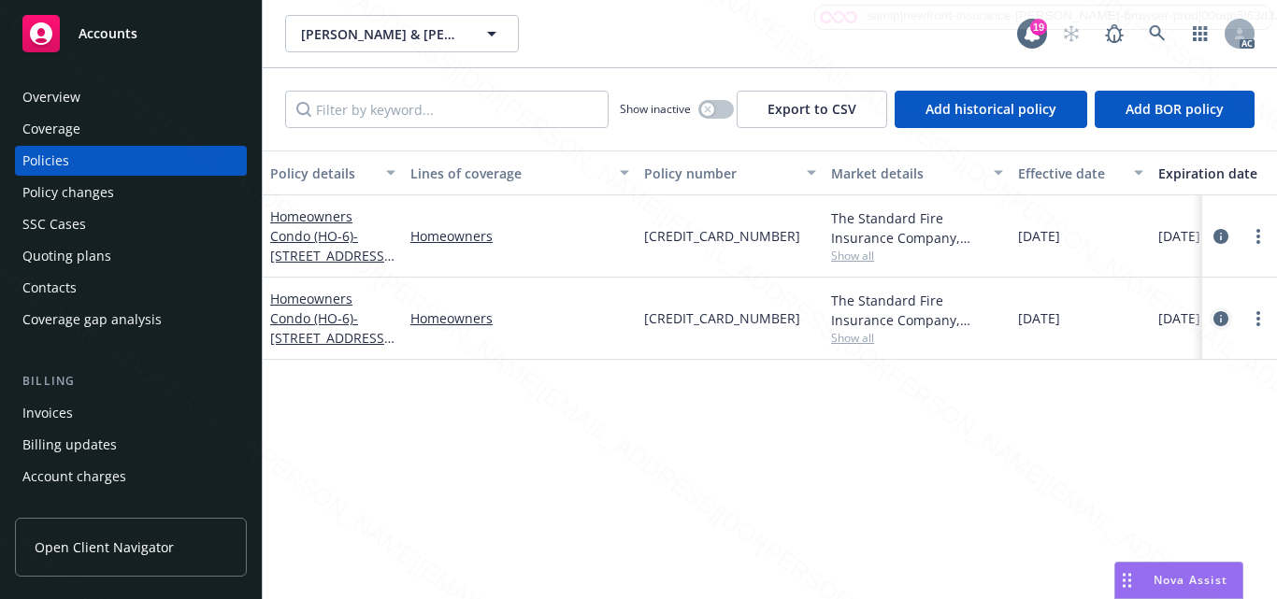
click at [1223, 315] on icon "circleInformation" at bounding box center [1221, 318] width 15 height 15
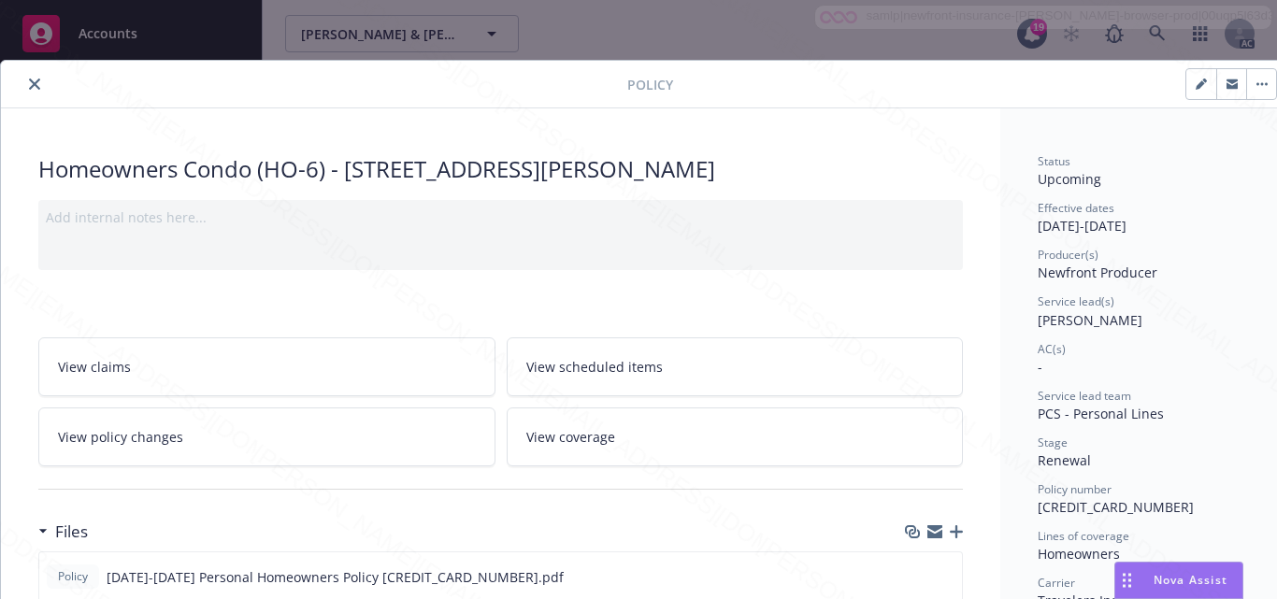
scroll to position [187, 0]
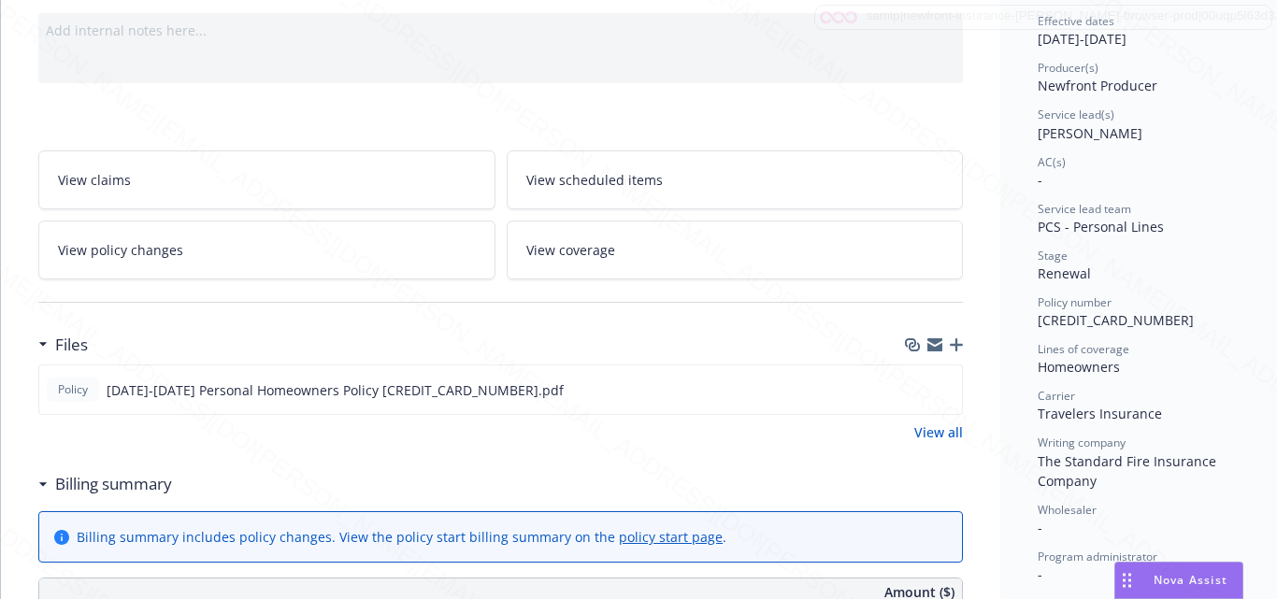
click at [1211, 312] on div "Policy number [CREDIT_CARD_NUMBER]" at bounding box center [1142, 313] width 209 height 36
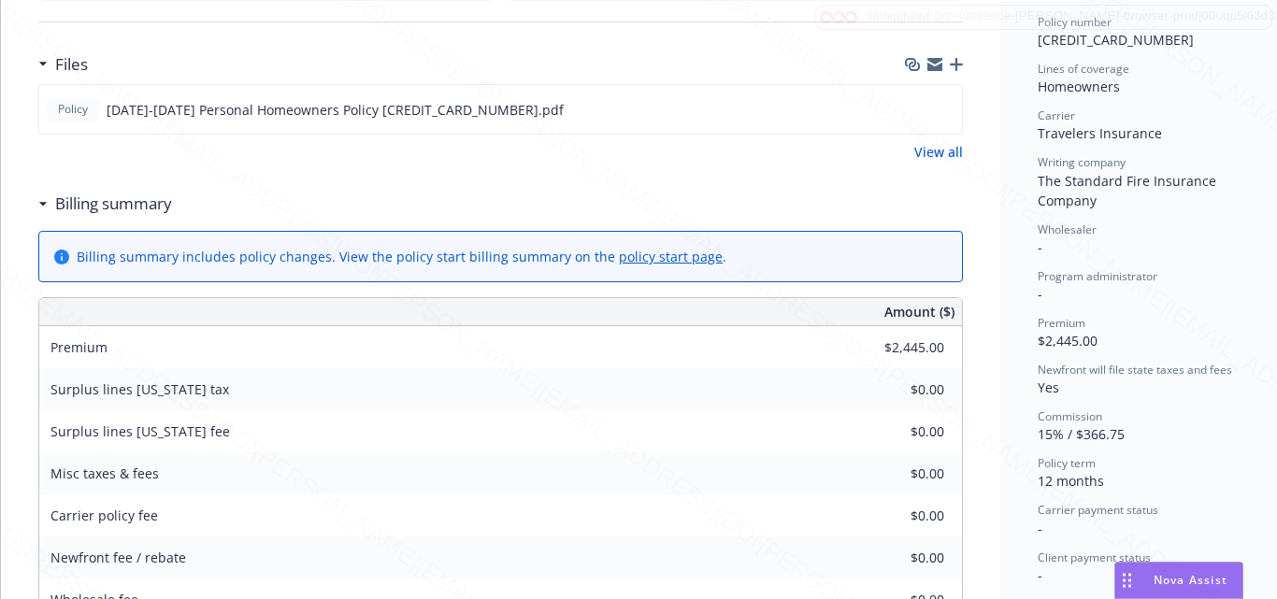
scroll to position [655, 0]
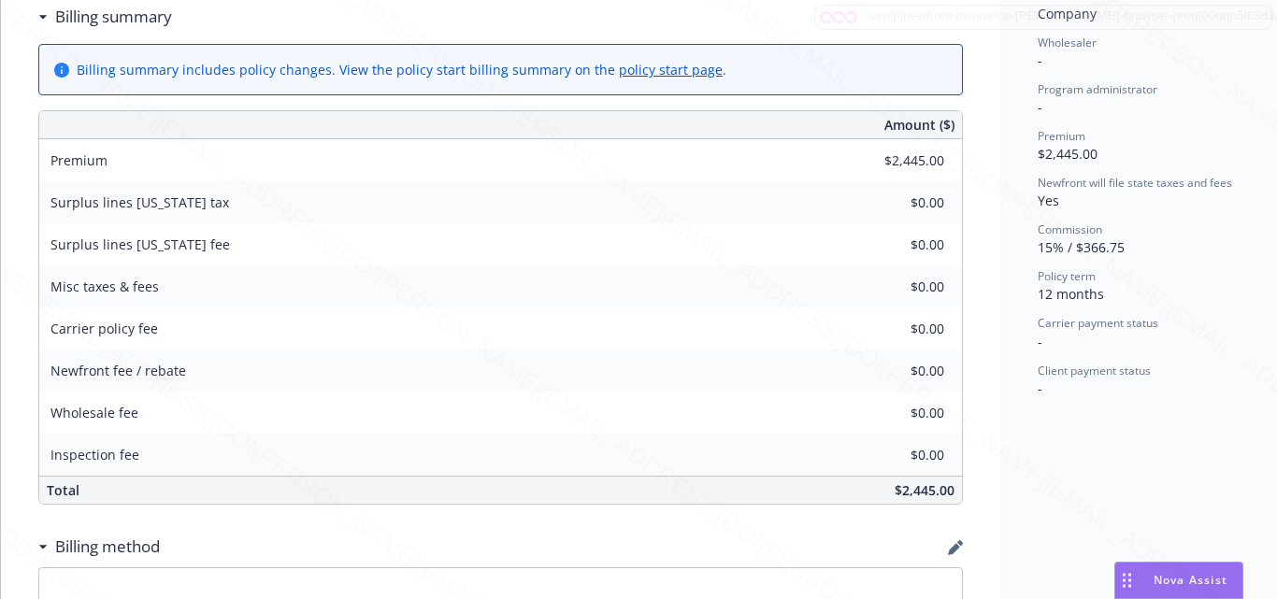
click at [1024, 453] on div "Status Upcoming Effective dates [DATE] - [DATE] Producer(s) Newfront Producer S…" at bounding box center [1142, 254] width 284 height 1601
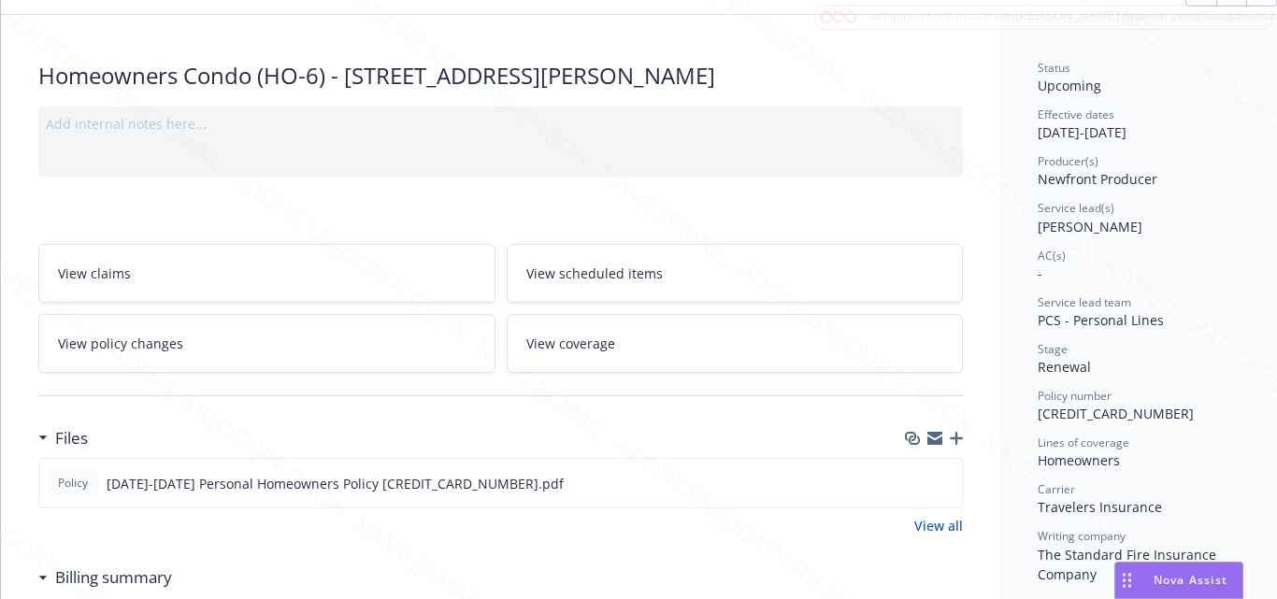
scroll to position [0, 0]
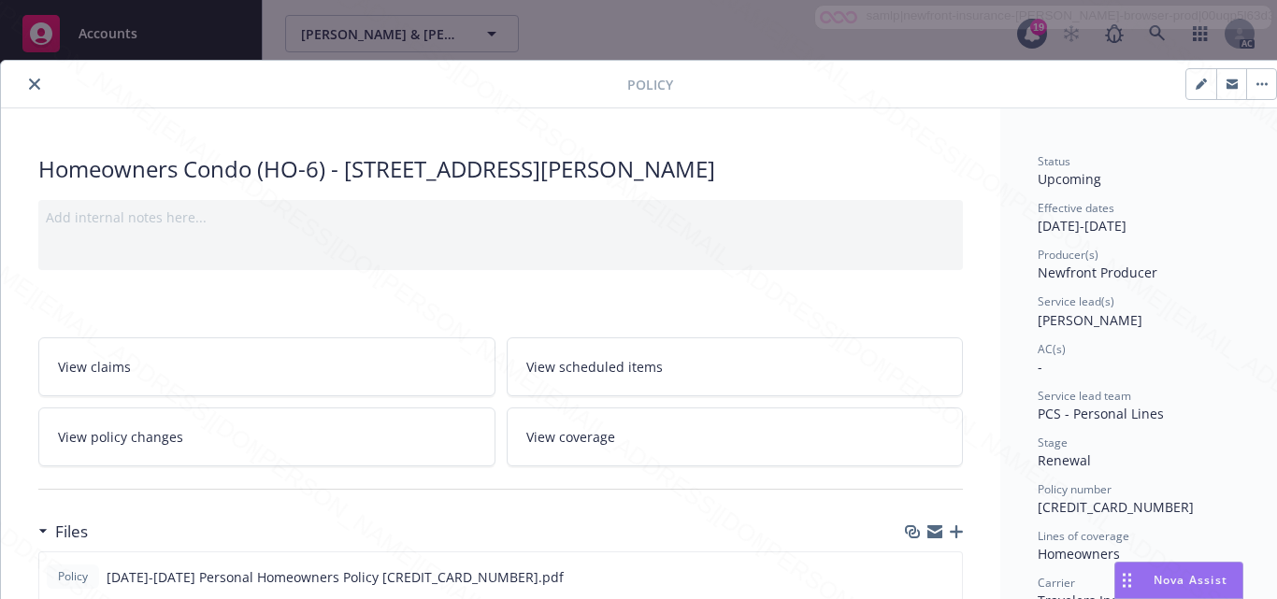
click at [648, 374] on span "View scheduled items" at bounding box center [594, 367] width 137 height 20
click at [556, 435] on span "View coverage" at bounding box center [570, 437] width 89 height 20
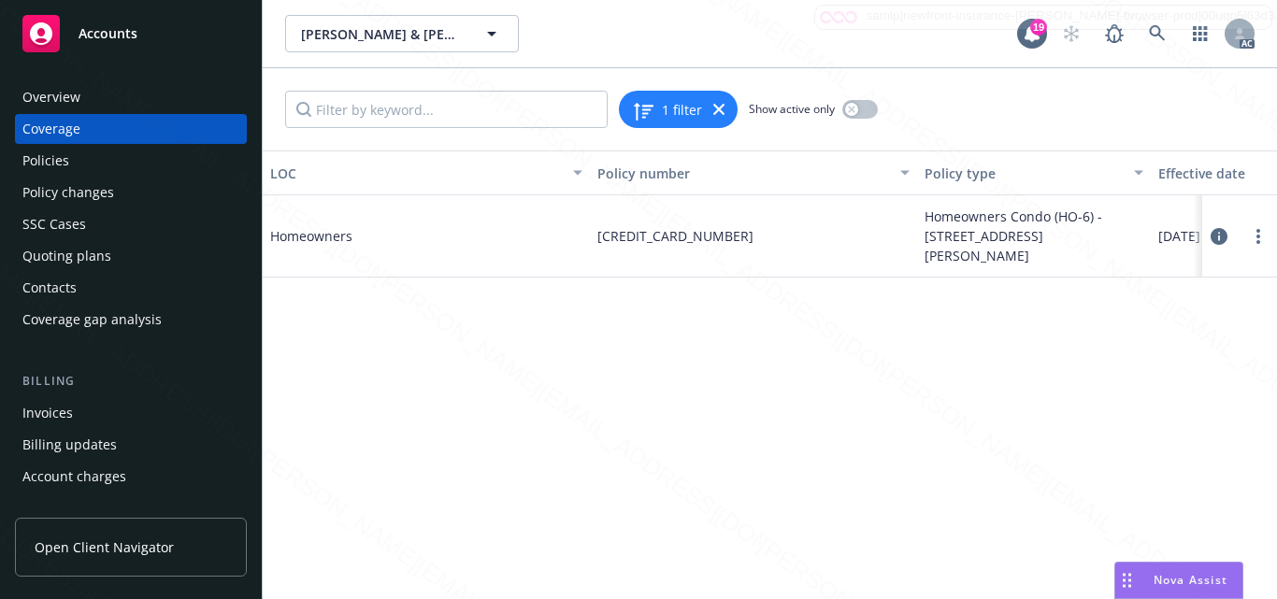
click at [1225, 232] on icon at bounding box center [1219, 236] width 17 height 17
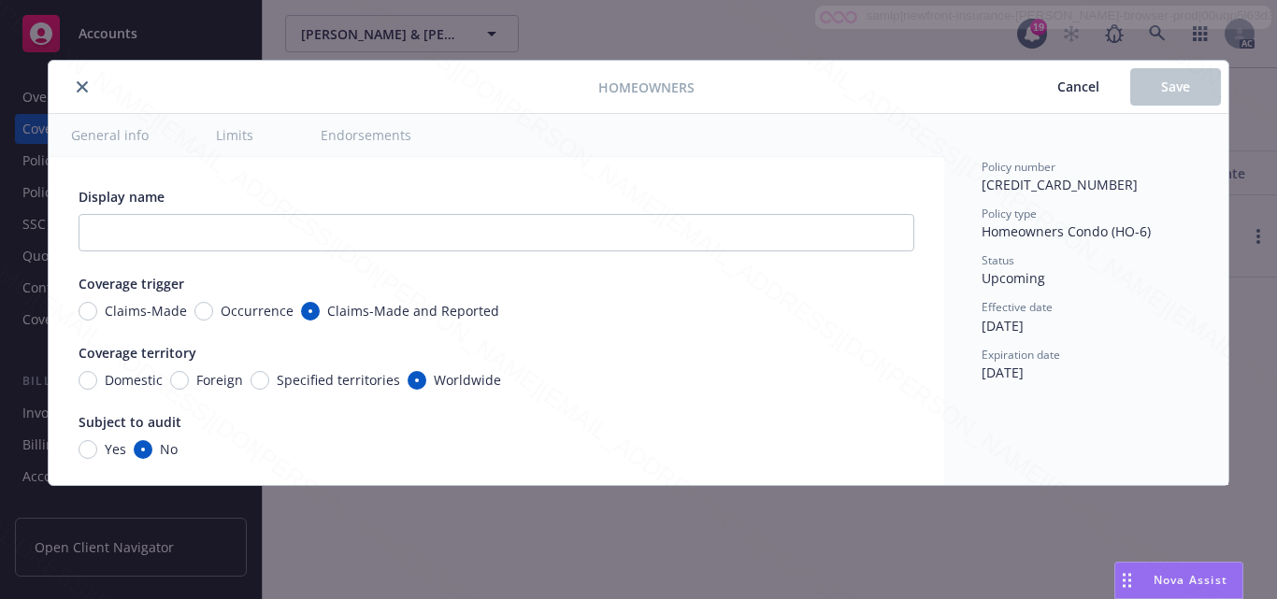
type textarea "x"
radio input "true"
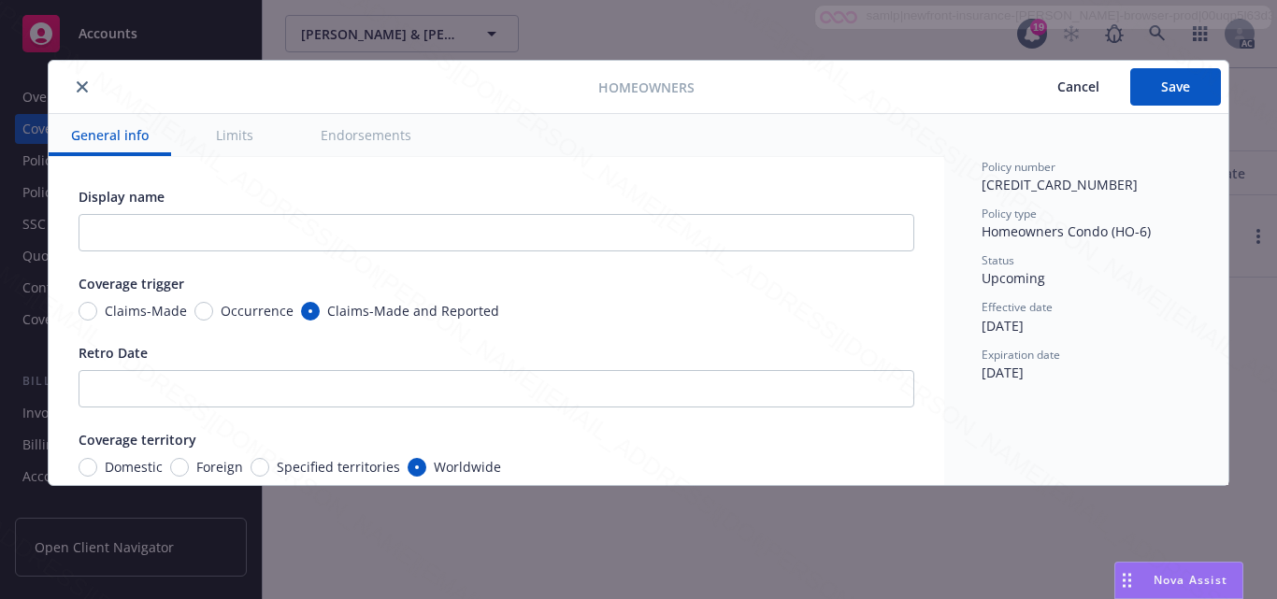
click at [247, 141] on button "Limits" at bounding box center [235, 135] width 82 height 42
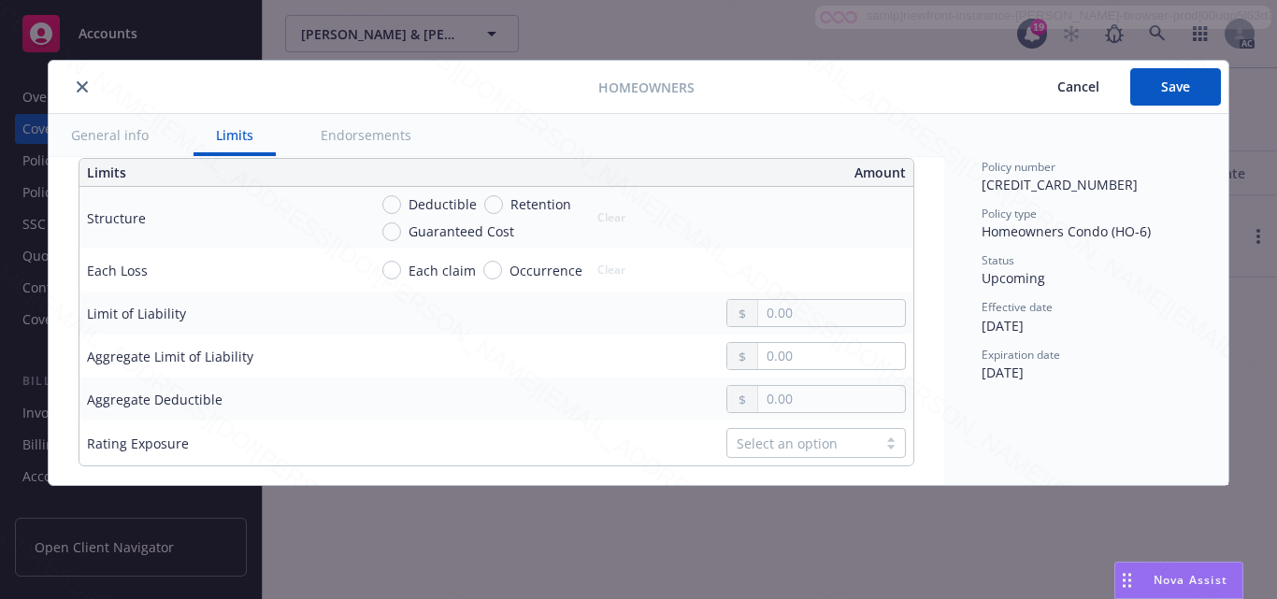
click at [360, 136] on button "Endorsements" at bounding box center [366, 135] width 136 height 42
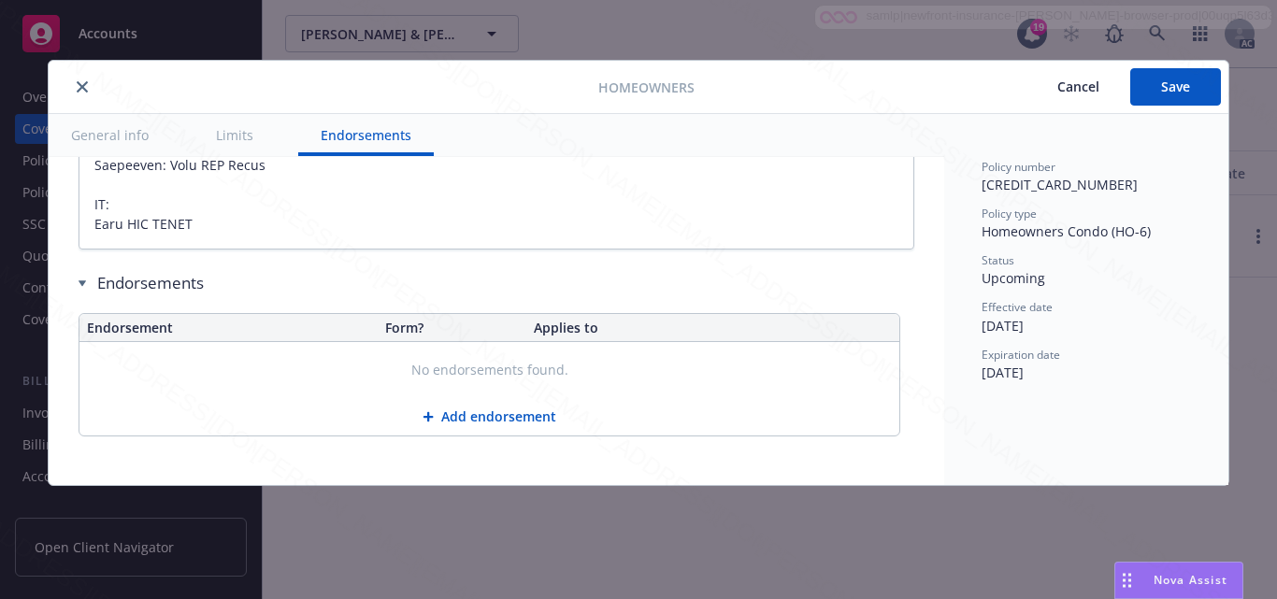
type textarea "x"
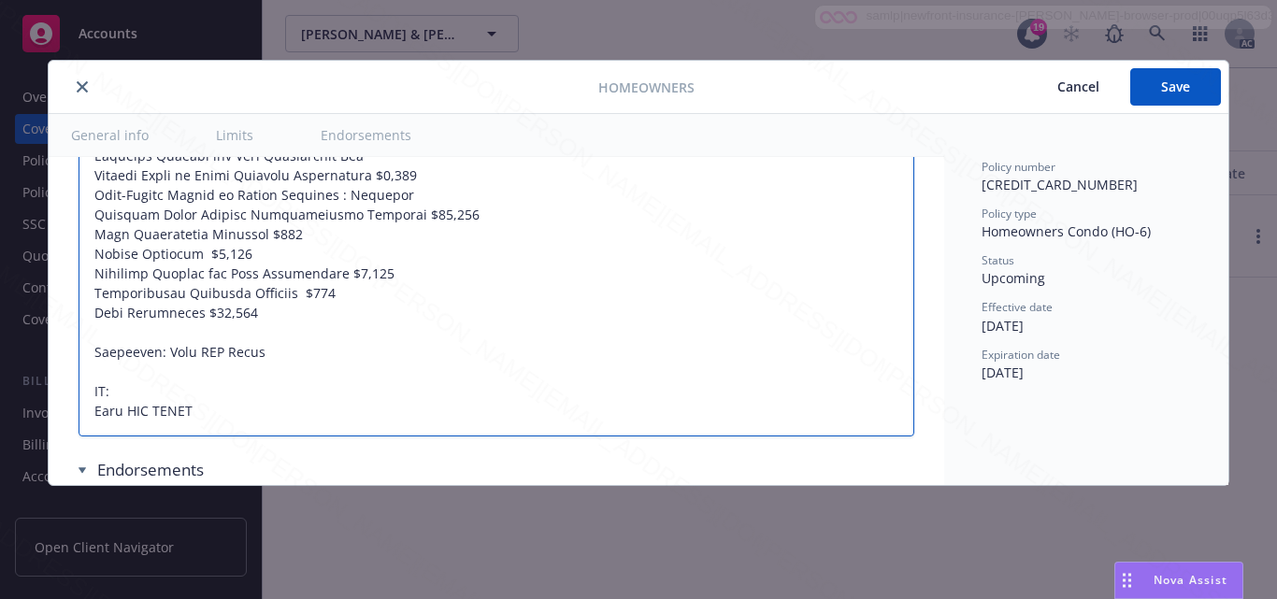
click at [495, 329] on textarea at bounding box center [497, 38] width 836 height 798
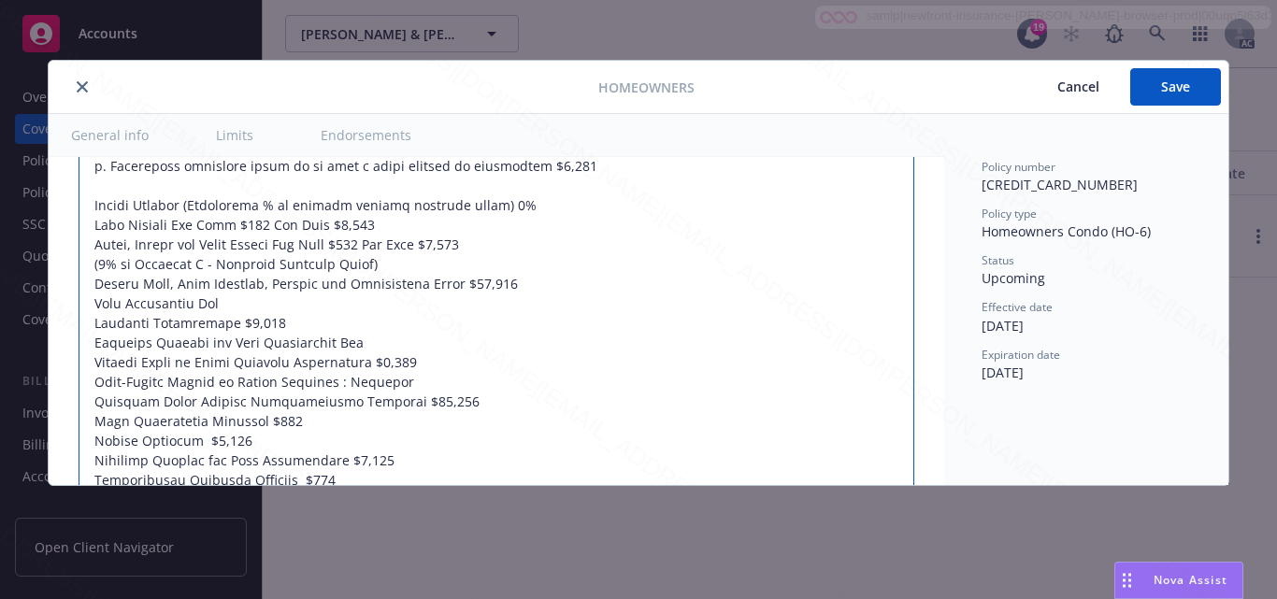
click at [545, 347] on textarea at bounding box center [497, 225] width 836 height 798
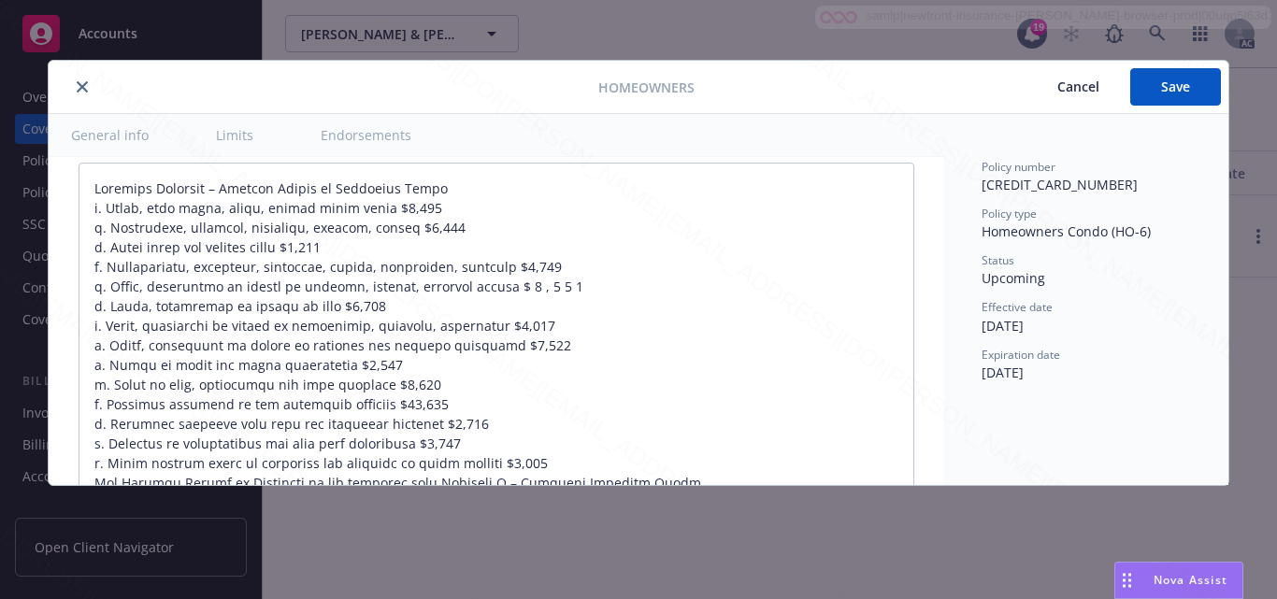
scroll to position [996, 0]
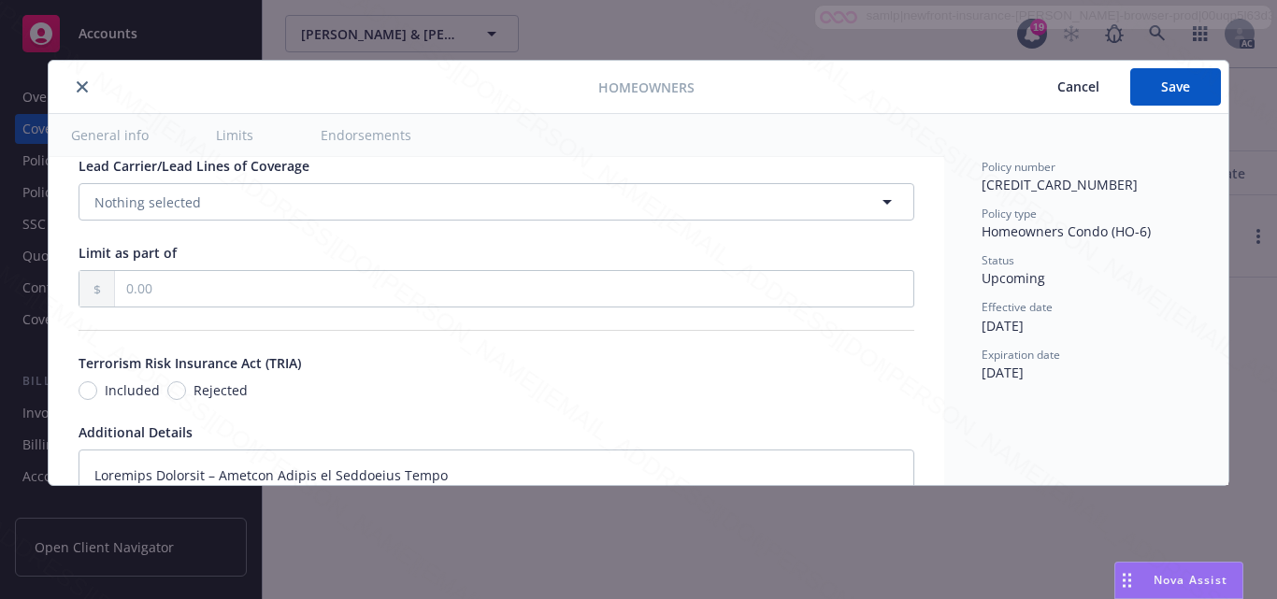
click at [345, 126] on button "Endorsements" at bounding box center [366, 135] width 136 height 42
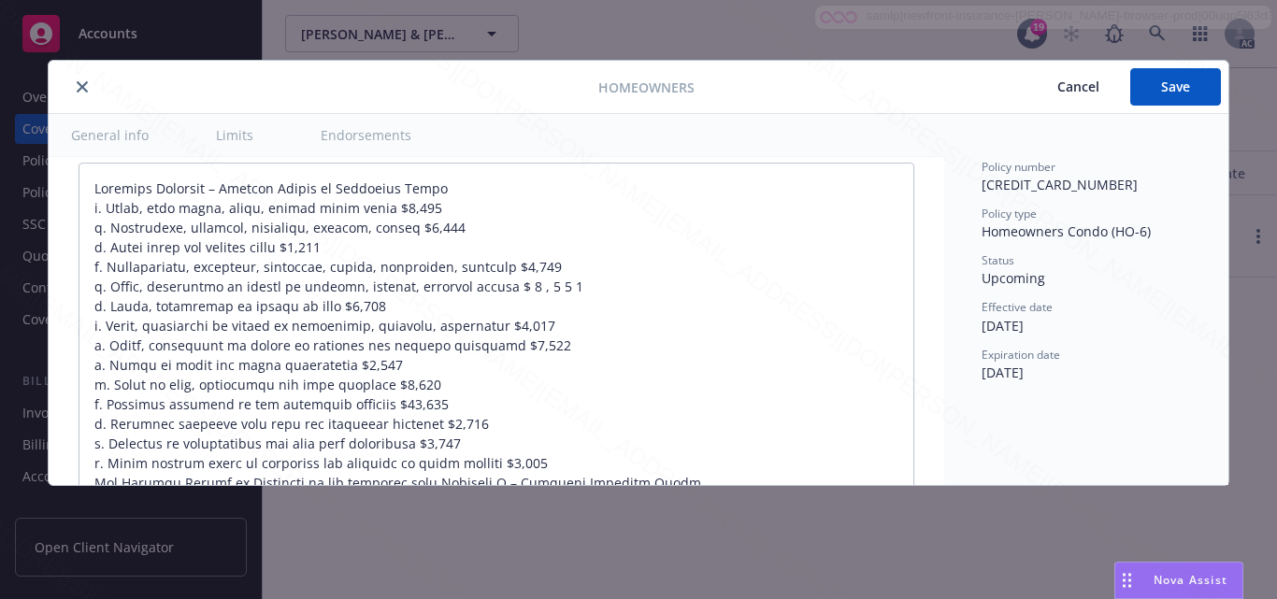
scroll to position [1245, 0]
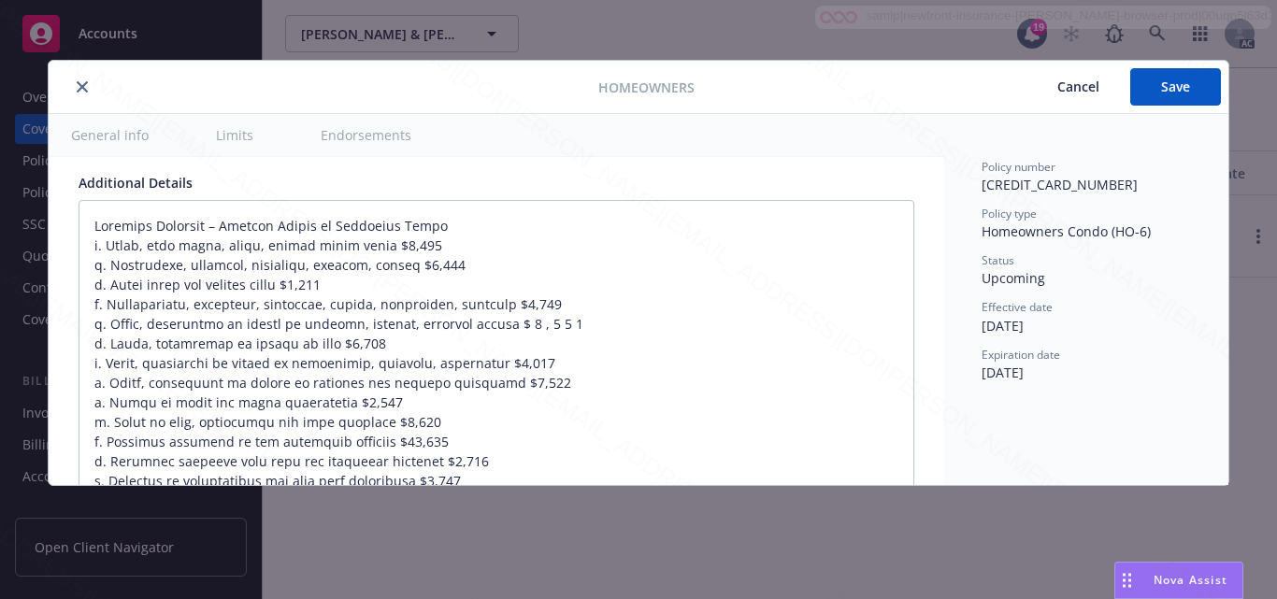
type textarea "x"
click at [1160, 425] on div "Policy number [CREDIT_CARD_NUMBER] Policy type Homeowners Condo (HO-6) Status U…" at bounding box center [1086, 299] width 284 height 371
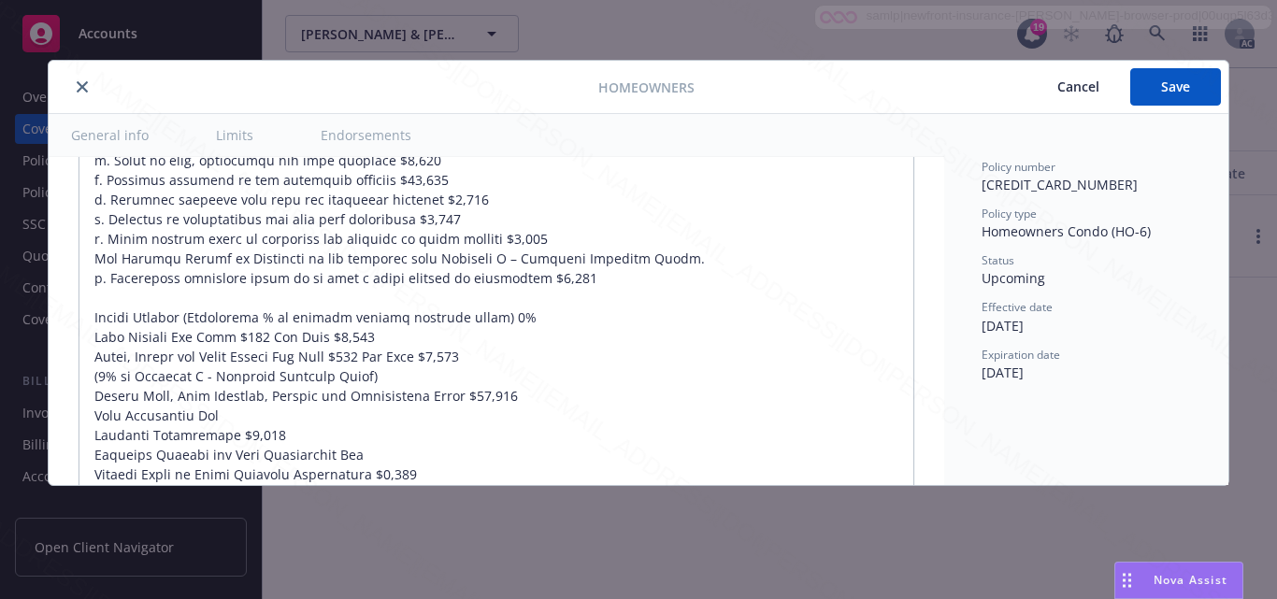
scroll to position [1545, 0]
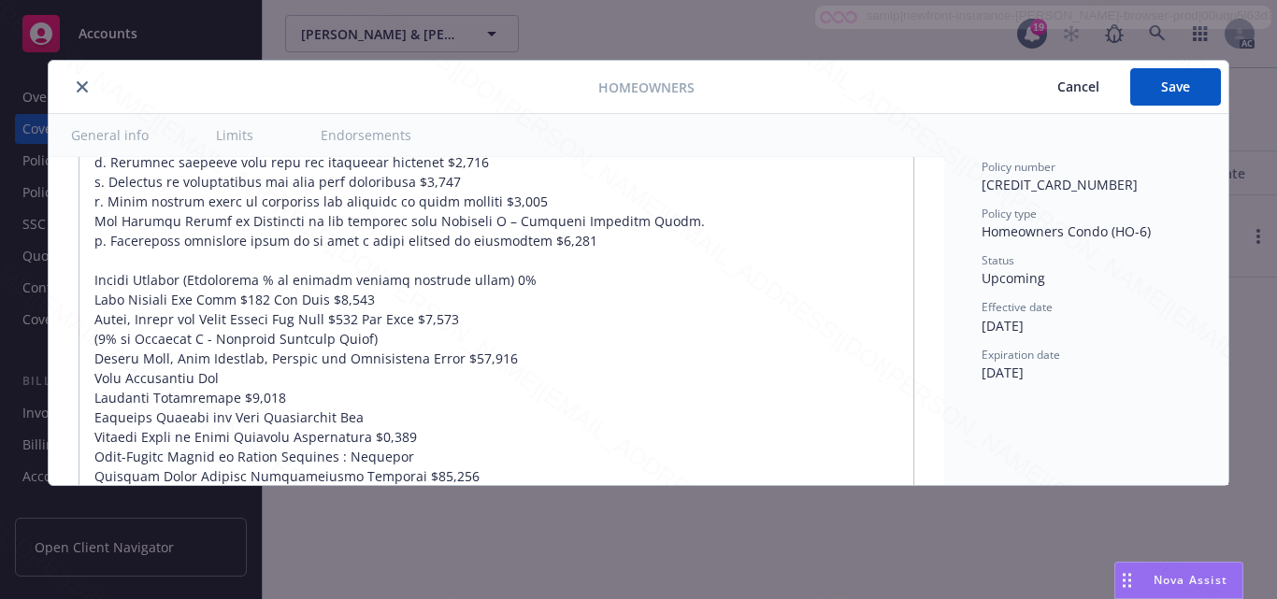
click at [1175, 420] on div "Policy number [CREDIT_CARD_NUMBER] Policy type Homeowners Condo (HO-6) Status U…" at bounding box center [1086, 299] width 284 height 371
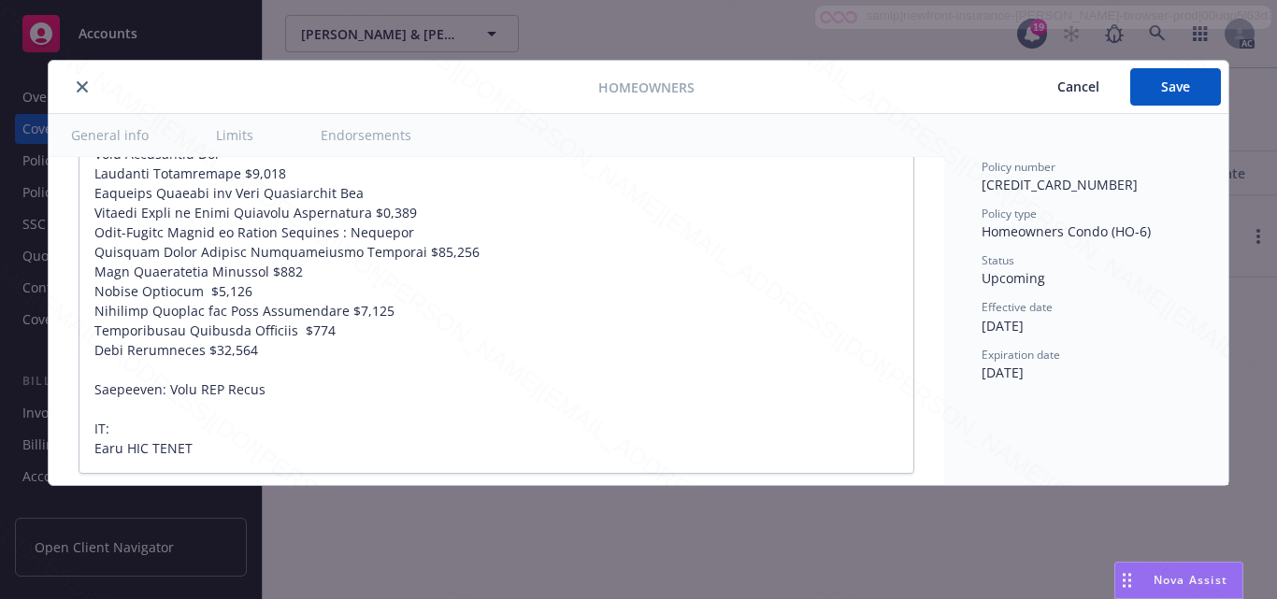
scroll to position [1806, 0]
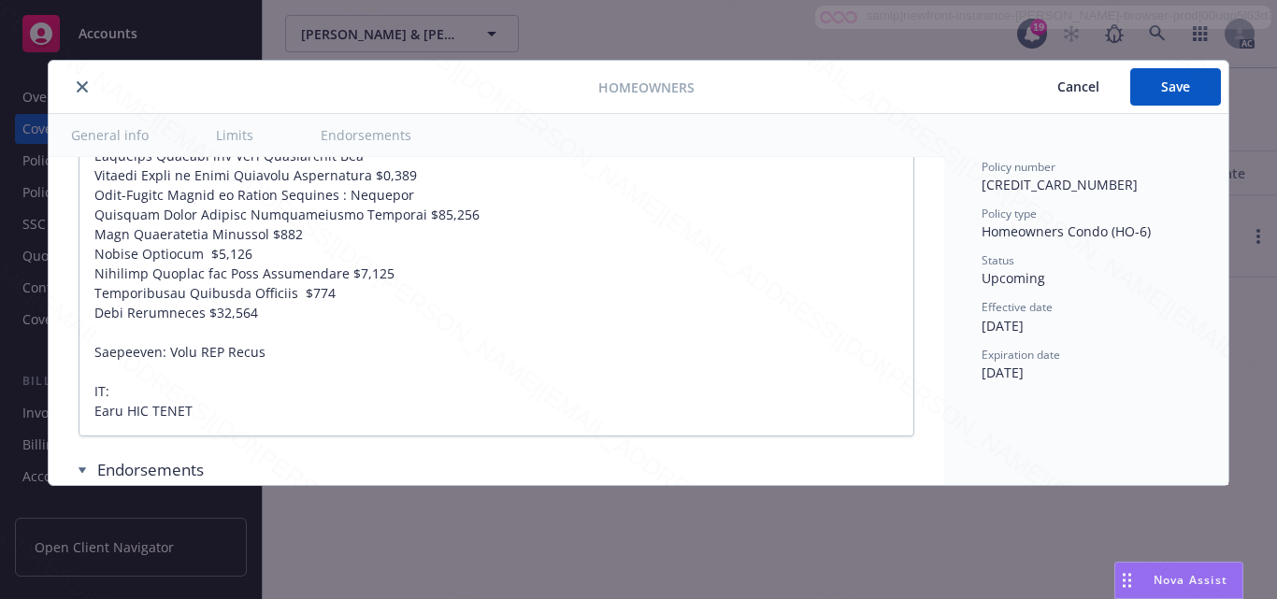
click at [1147, 482] on div "Policy number [CREDIT_CARD_NUMBER] Policy type Homeowners Condo (HO-6) Status U…" at bounding box center [1086, 299] width 284 height 371
click at [1144, 431] on div "Policy number [CREDIT_CARD_NUMBER] Policy type Homeowners Condo (HO-6) Status U…" at bounding box center [1086, 299] width 284 height 371
click at [1078, 87] on span "Cancel" at bounding box center [1078, 87] width 42 height 18
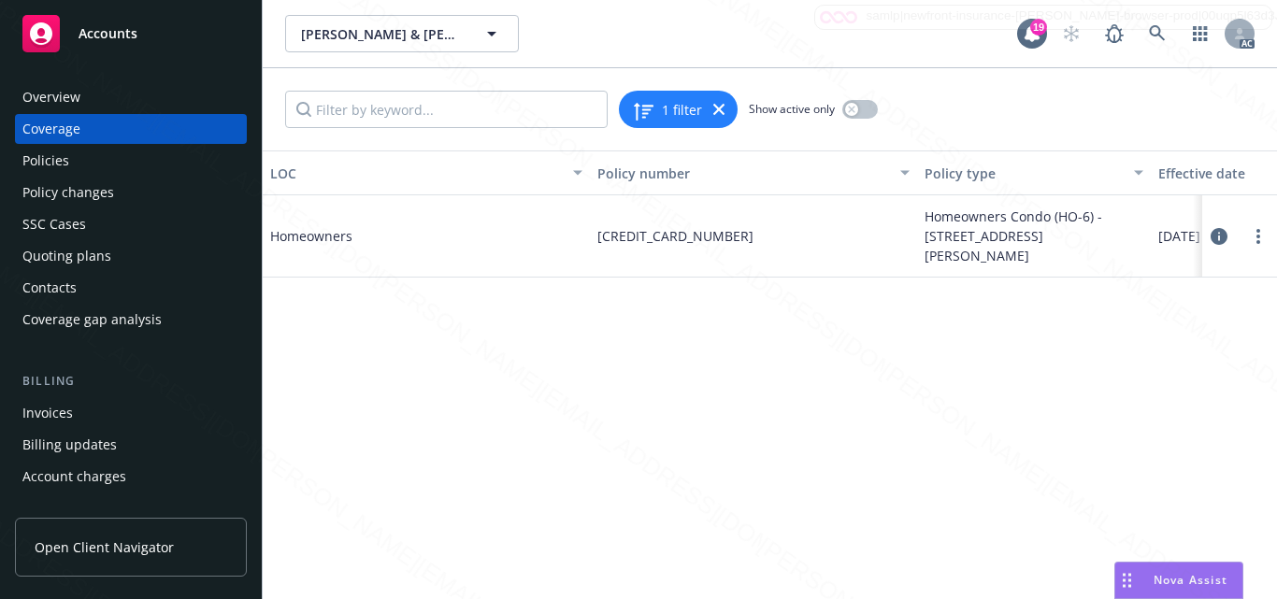
click at [642, 485] on div "LOC Policy number Policy type Effective date Expiration date Status Homeowners …" at bounding box center [770, 375] width 1014 height 449
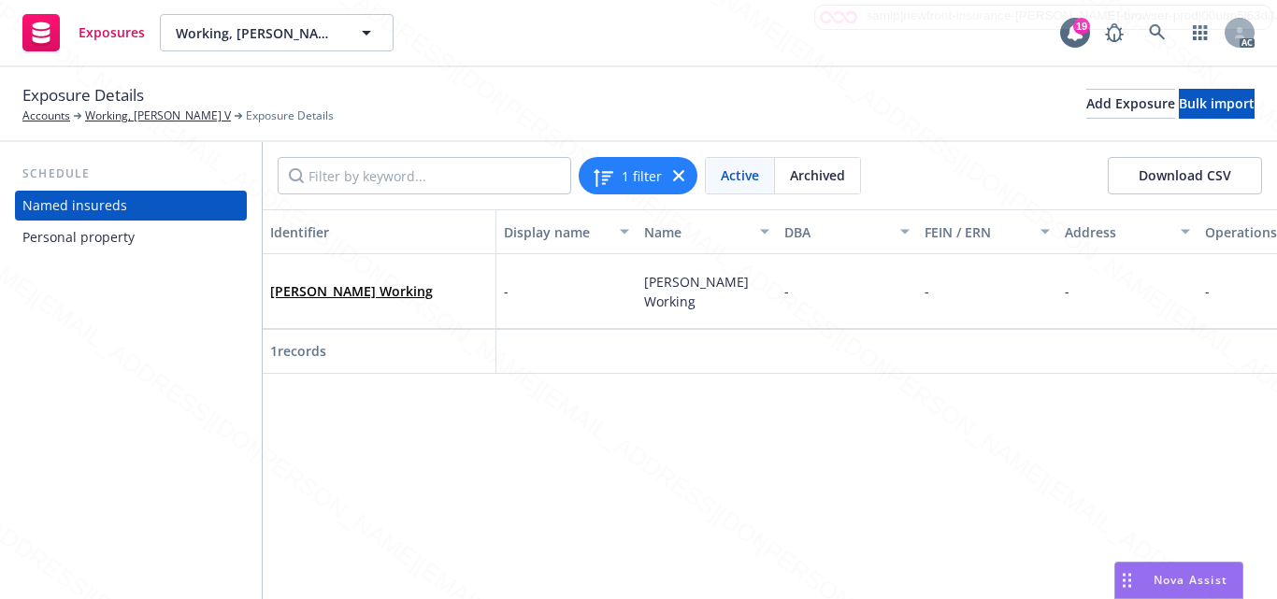
click at [92, 246] on div "Personal property" at bounding box center [78, 238] width 112 height 30
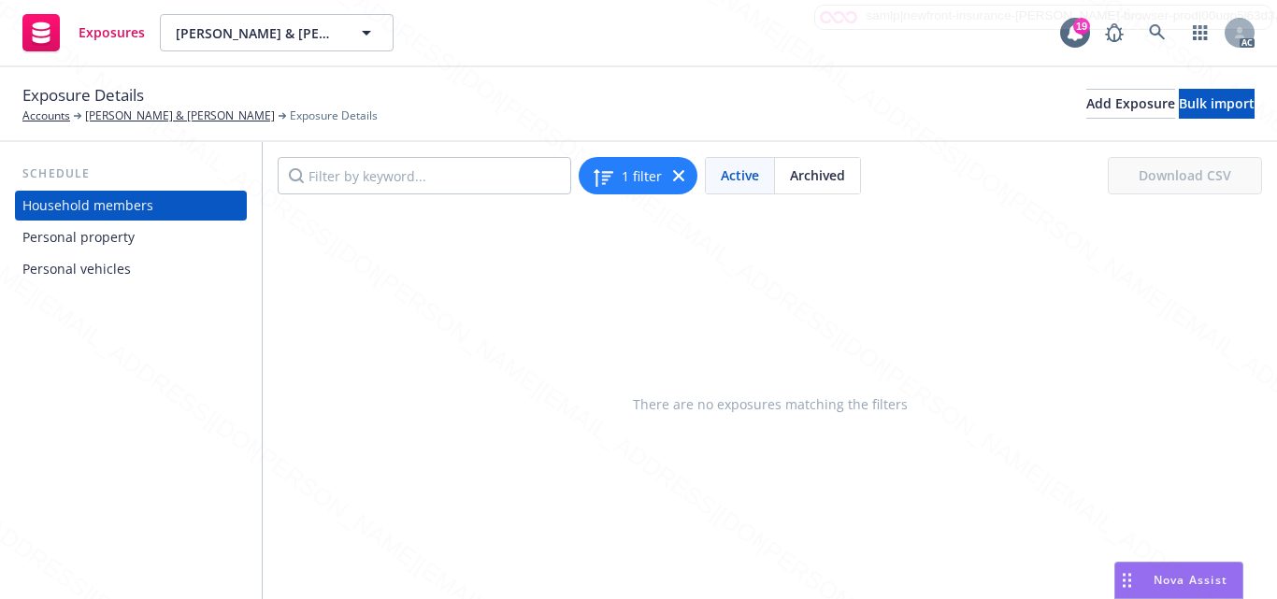
click at [51, 246] on div "Personal property" at bounding box center [78, 238] width 112 height 30
click at [67, 251] on div "Personal property" at bounding box center [78, 238] width 112 height 30
